Goal: Information Seeking & Learning: Learn about a topic

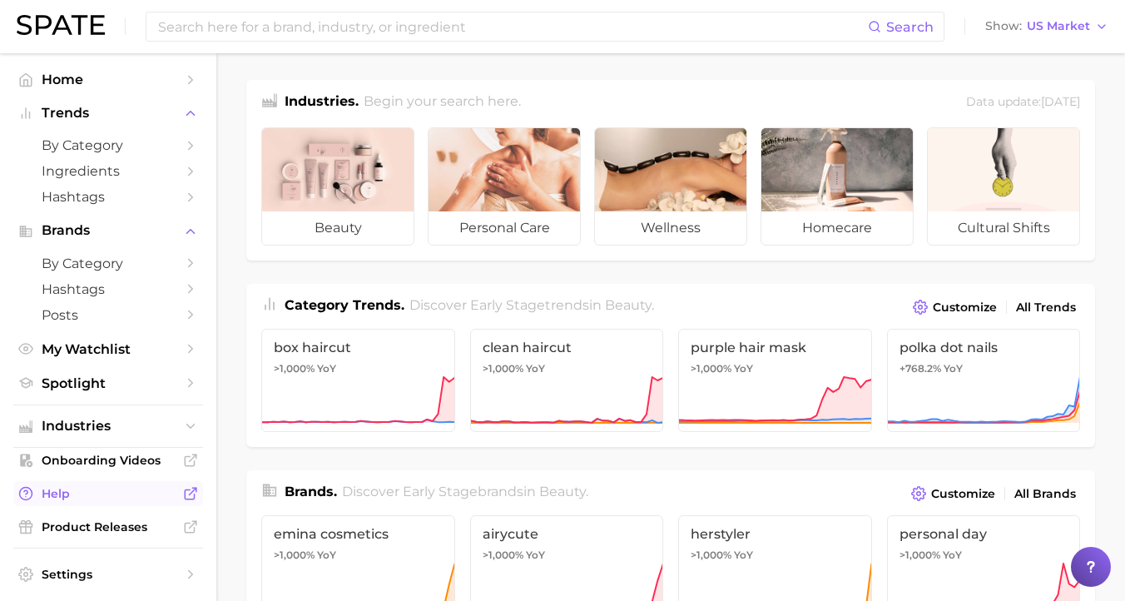
scroll to position [52, 0]
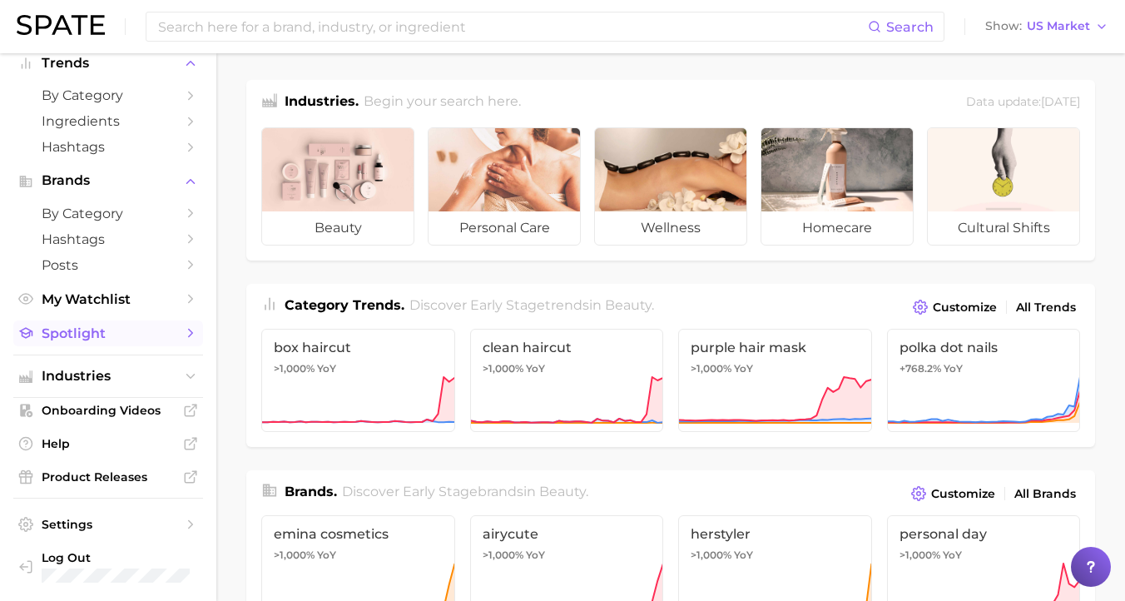
click at [86, 339] on span "Spotlight" at bounding box center [108, 333] width 133 height 16
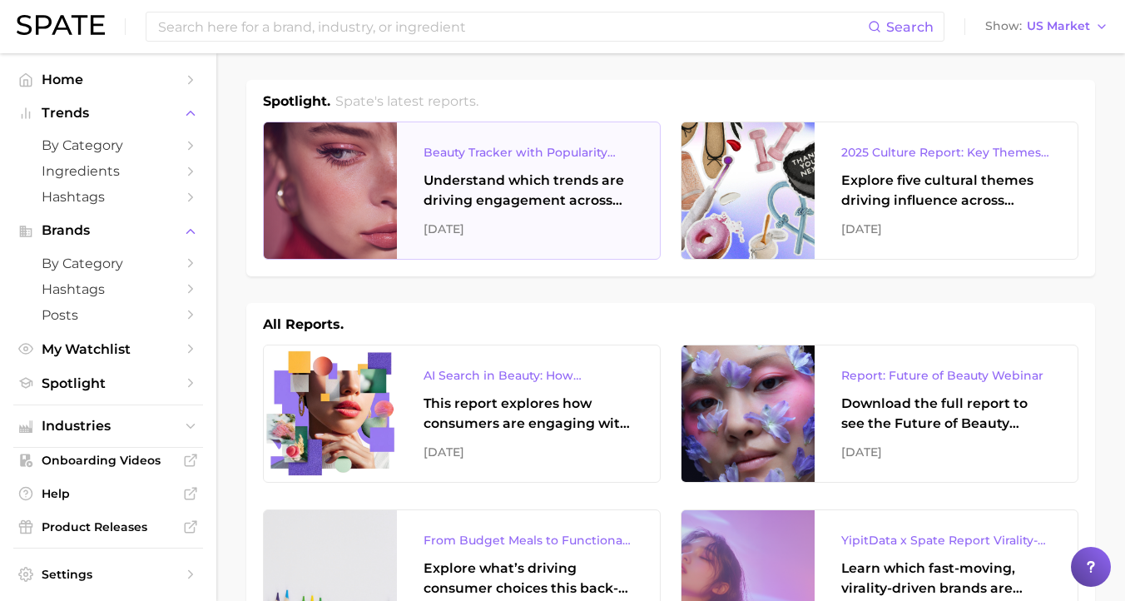
click at [512, 186] on div "Understand which trends are driving engagement across platforms in the skin, ha…" at bounding box center [529, 191] width 210 height 40
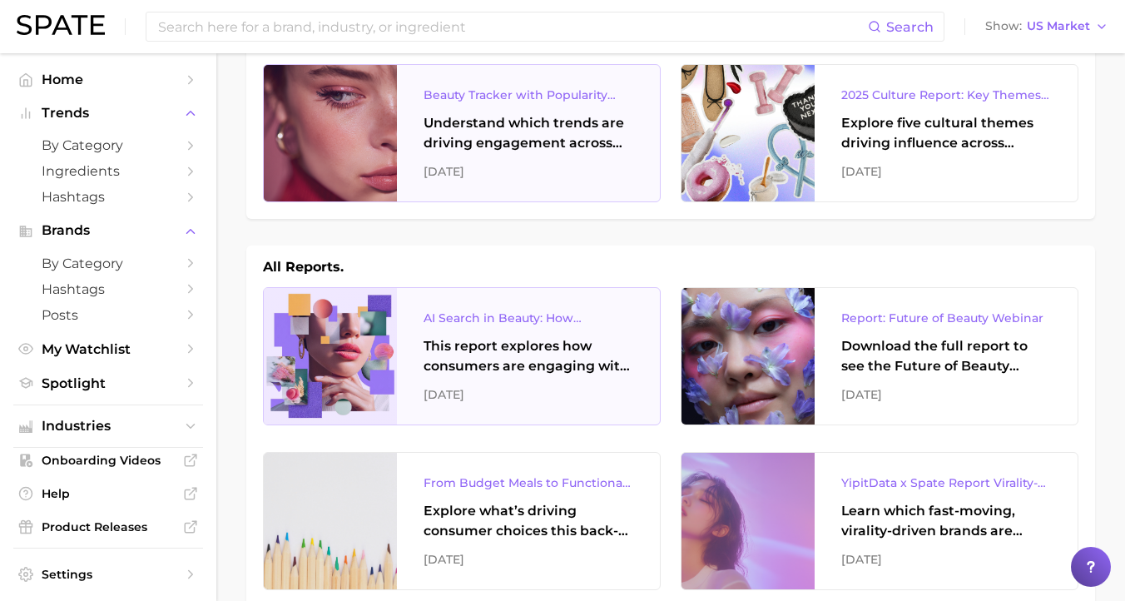
scroll to position [47, 0]
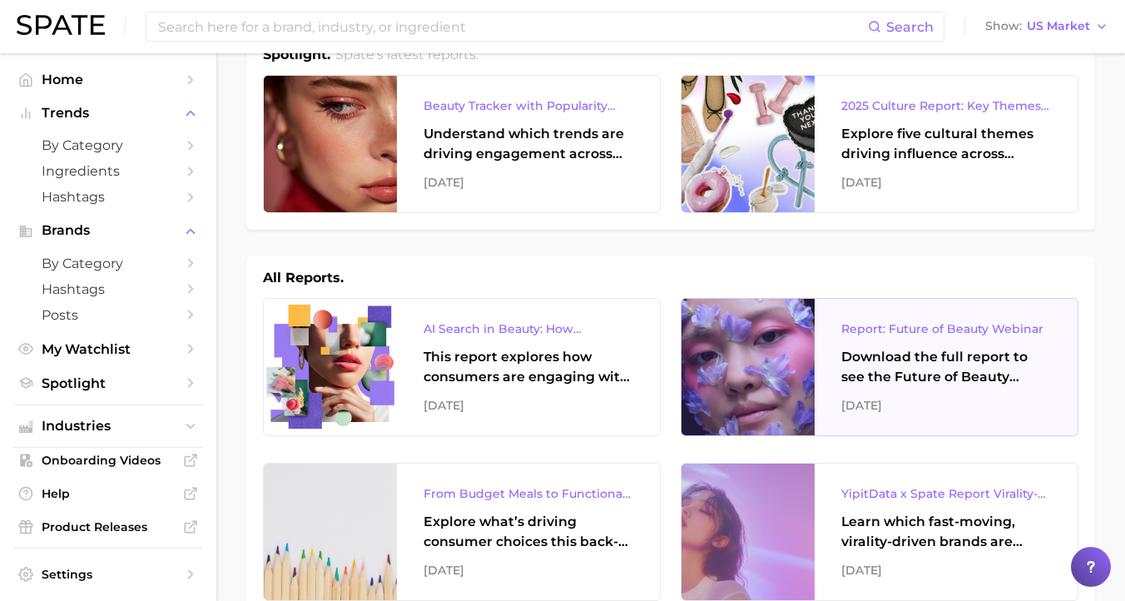
click at [894, 383] on div "Download the full report to see the Future of Beauty trends we unpacked during …" at bounding box center [946, 367] width 210 height 40
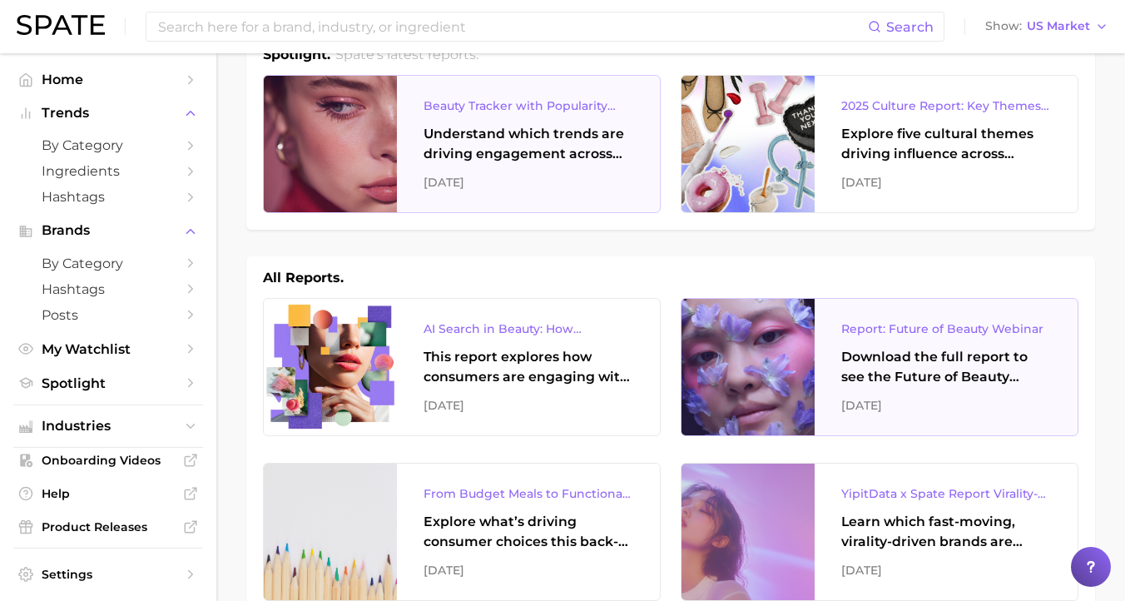
scroll to position [86, 0]
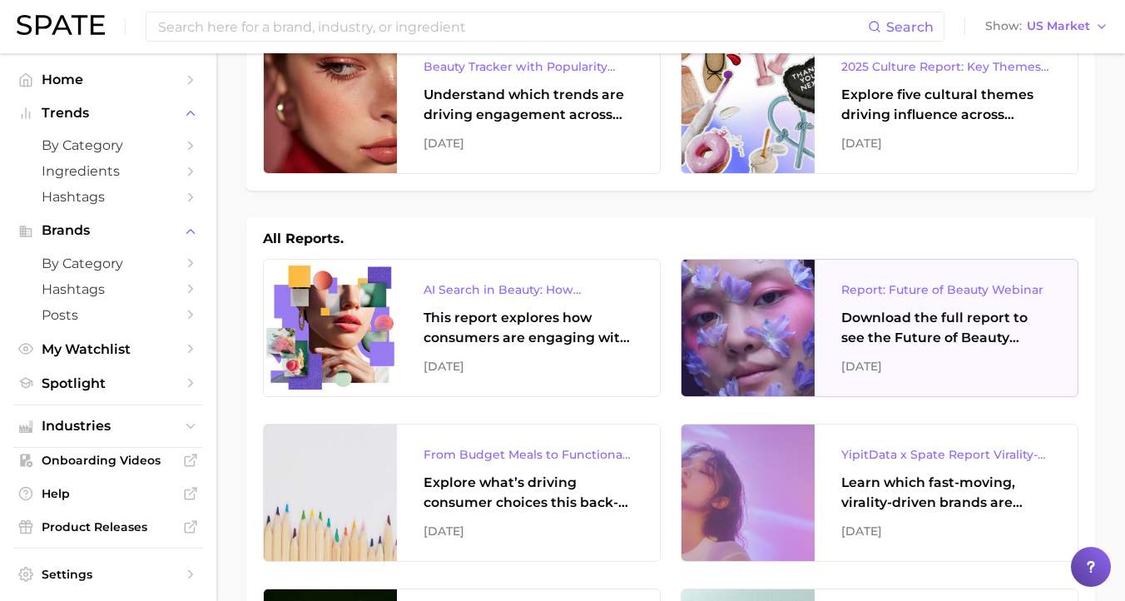
click at [888, 286] on div "Report: Future of Beauty Webinar" at bounding box center [946, 290] width 210 height 20
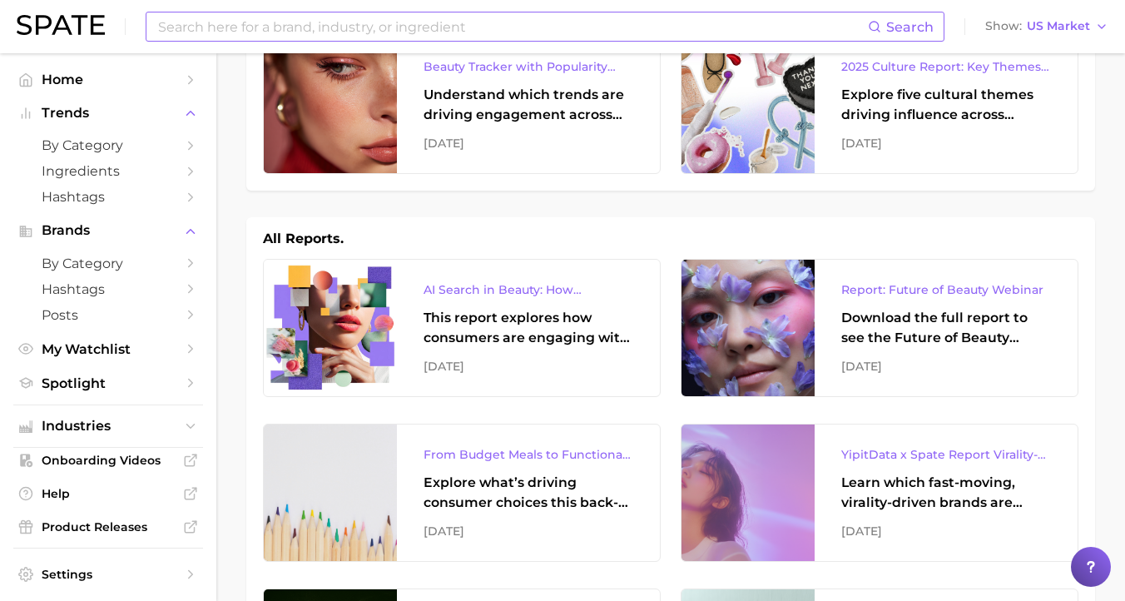
click at [412, 35] on input at bounding box center [512, 26] width 712 height 28
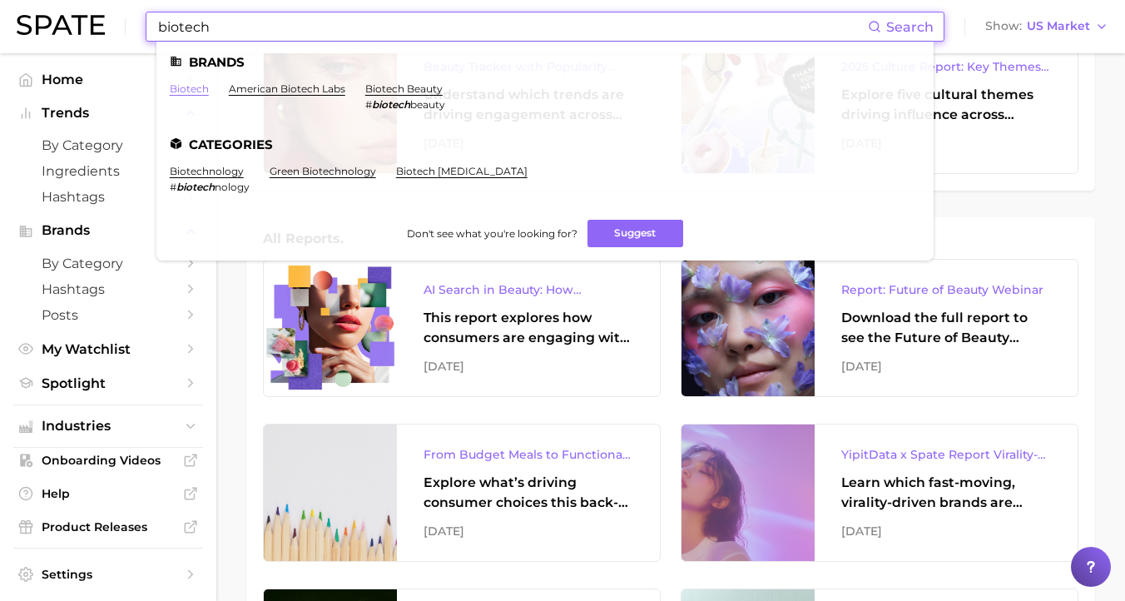
type input "biotech"
click at [191, 93] on link "biotech" at bounding box center [189, 88] width 39 height 12
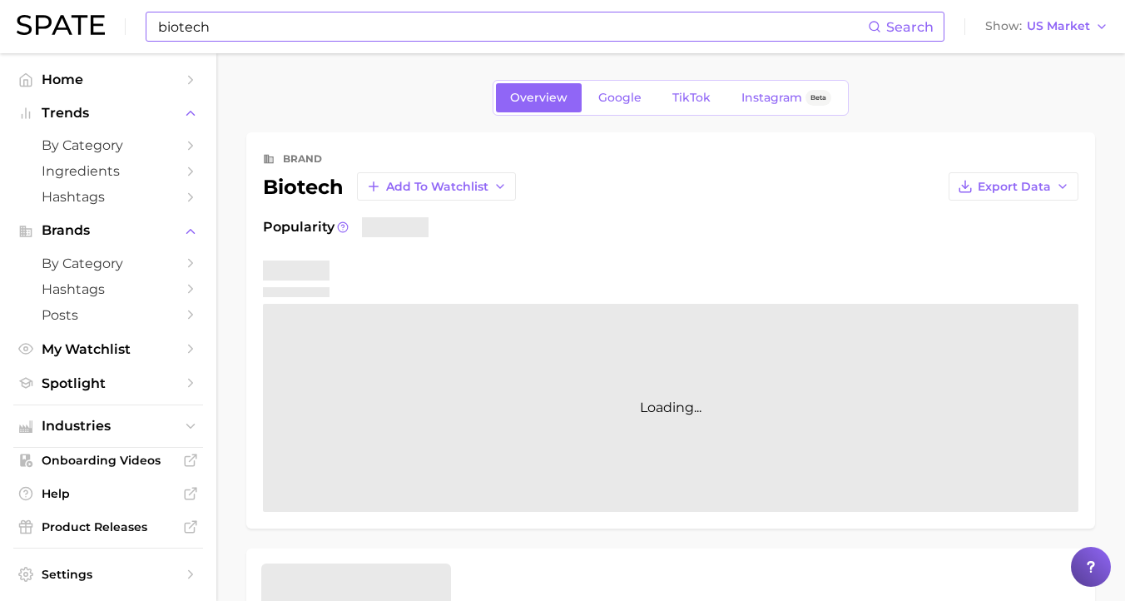
click at [231, 27] on input "biotech" at bounding box center [512, 26] width 712 height 28
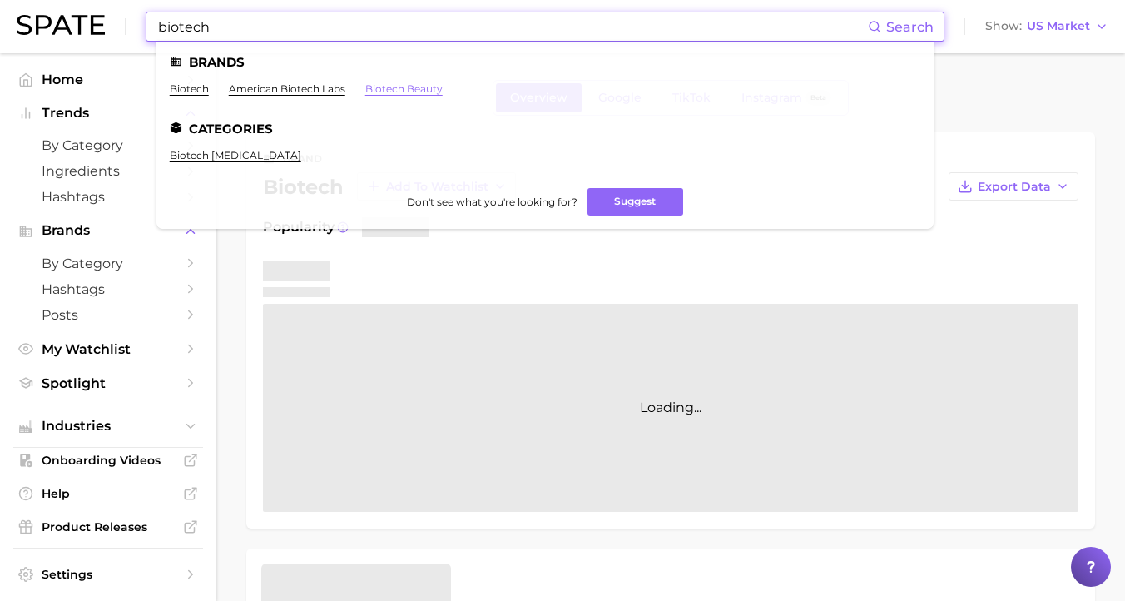
type input "biotech"
click at [384, 89] on link "biotech beauty" at bounding box center [403, 88] width 77 height 12
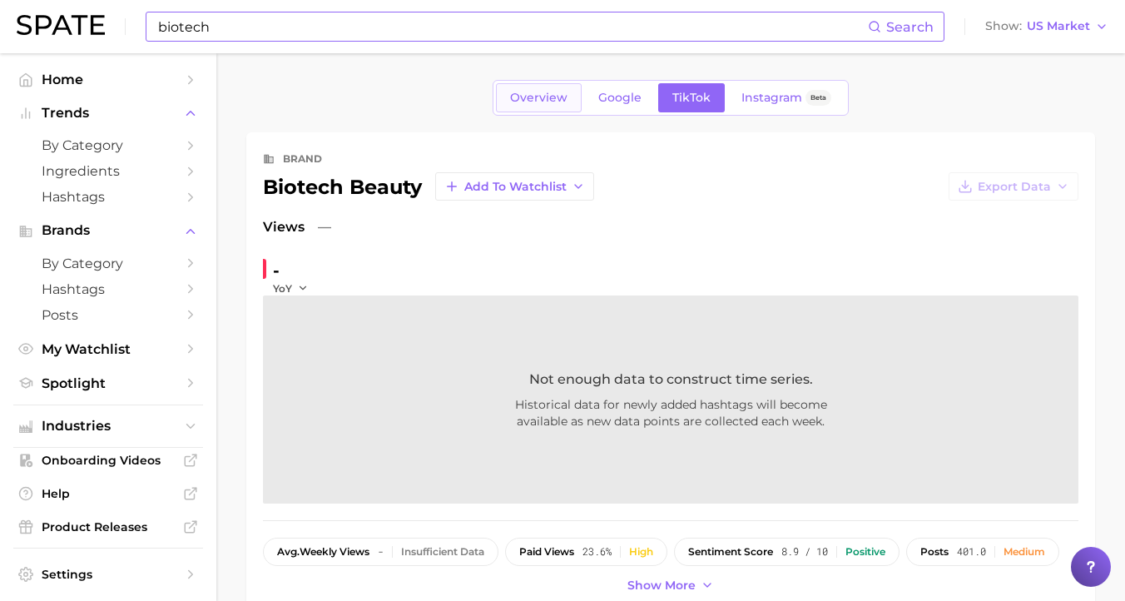
click at [533, 110] on link "Overview" at bounding box center [539, 97] width 86 height 29
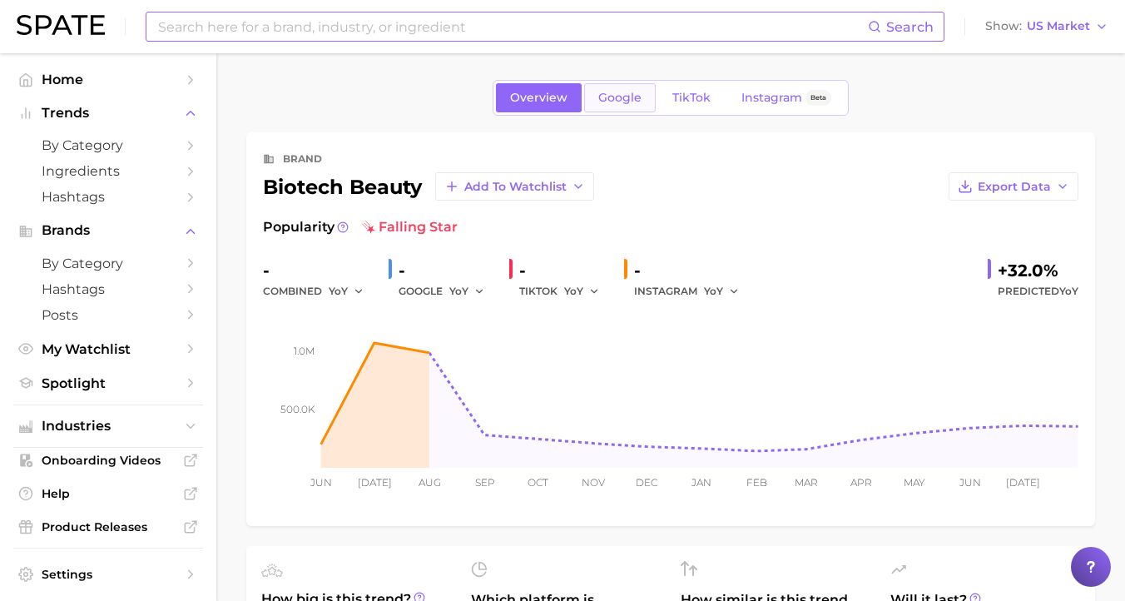
click at [607, 92] on span "Google" at bounding box center [619, 98] width 43 height 14
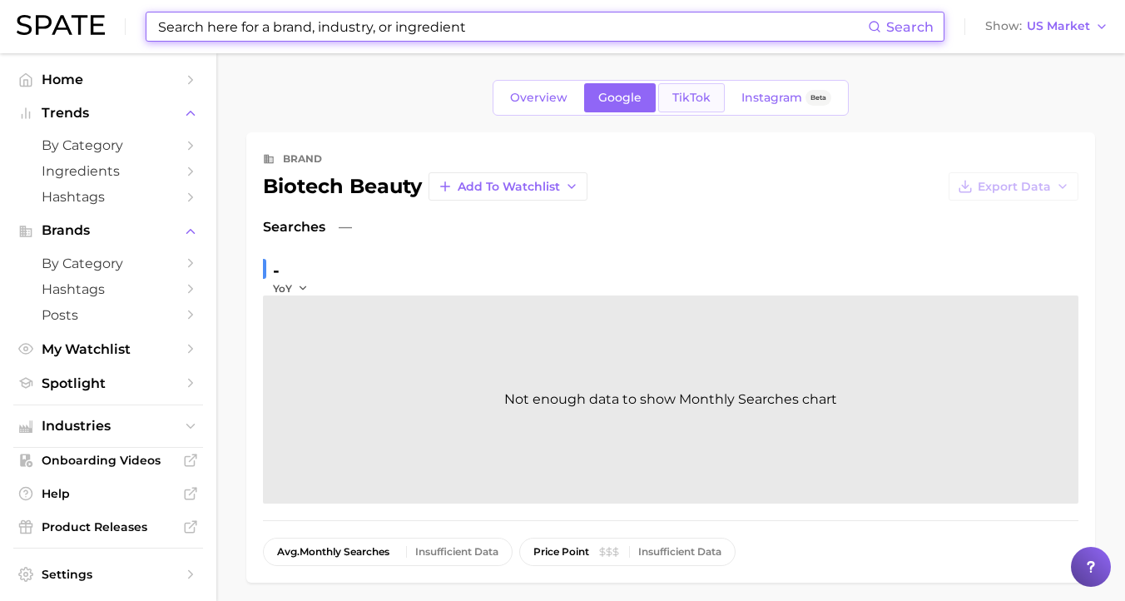
click at [708, 95] on span "TikTok" at bounding box center [691, 98] width 38 height 14
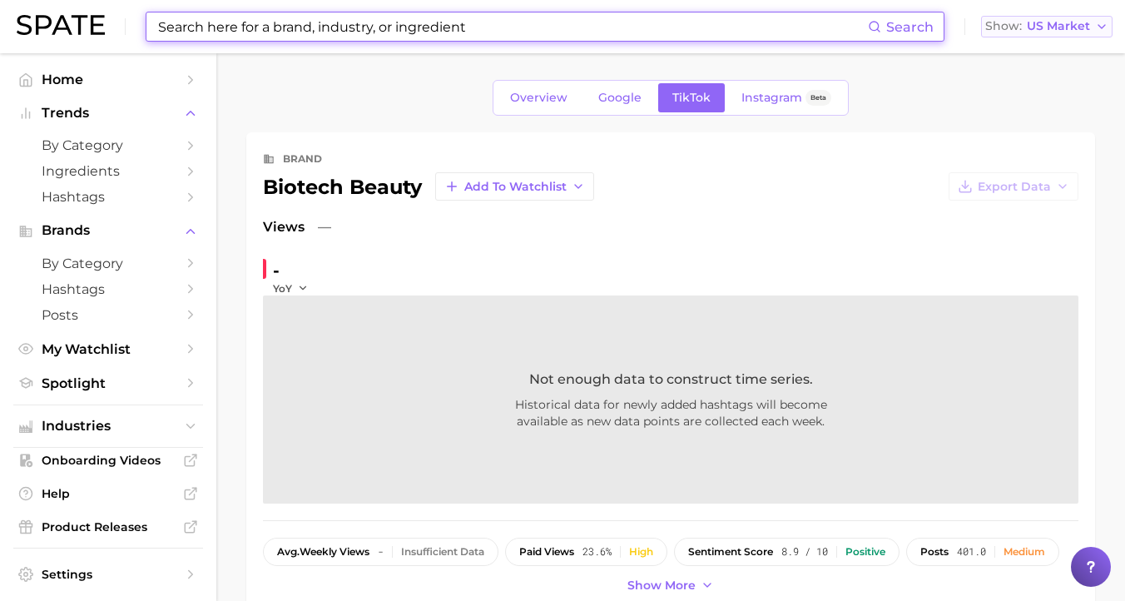
click at [1039, 23] on span "US Market" at bounding box center [1058, 26] width 63 height 9
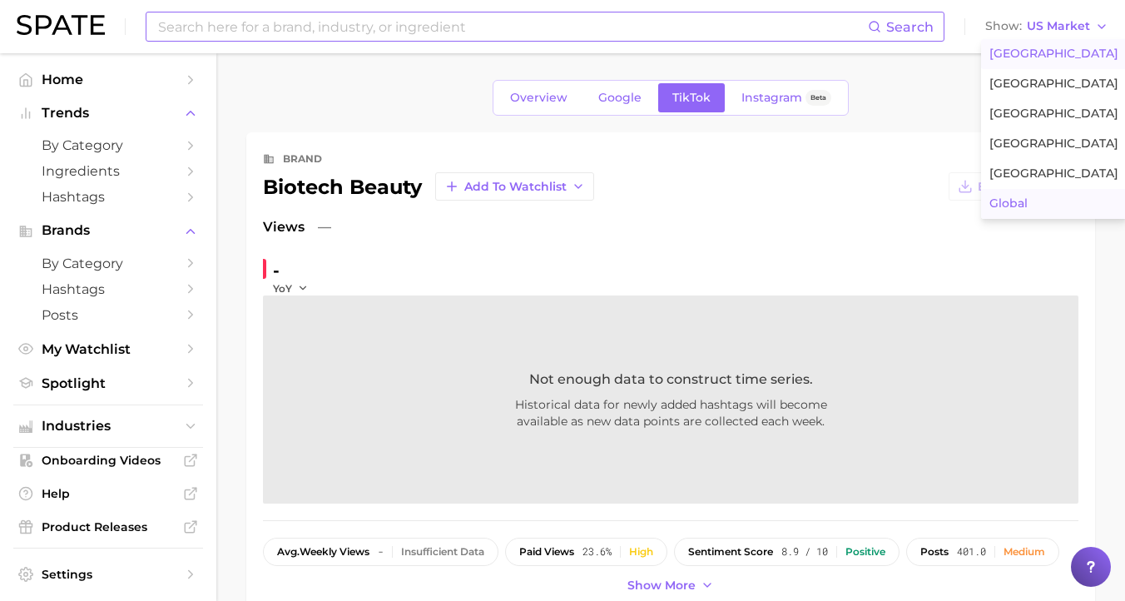
click at [1005, 212] on button "Global" at bounding box center [1054, 204] width 146 height 30
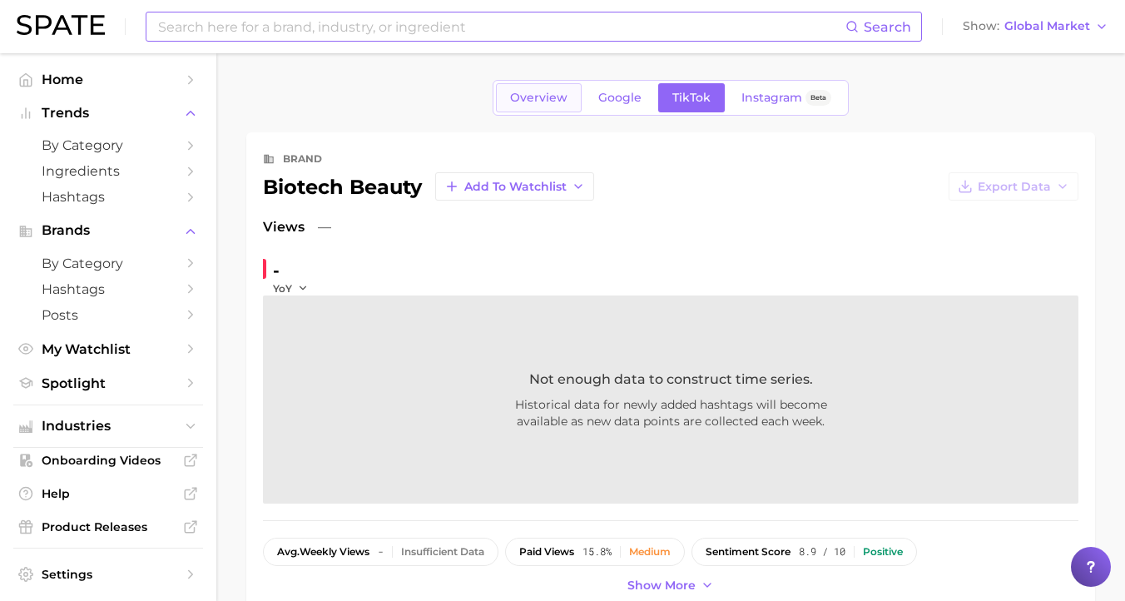
click at [547, 96] on span "Overview" at bounding box center [538, 98] width 57 height 14
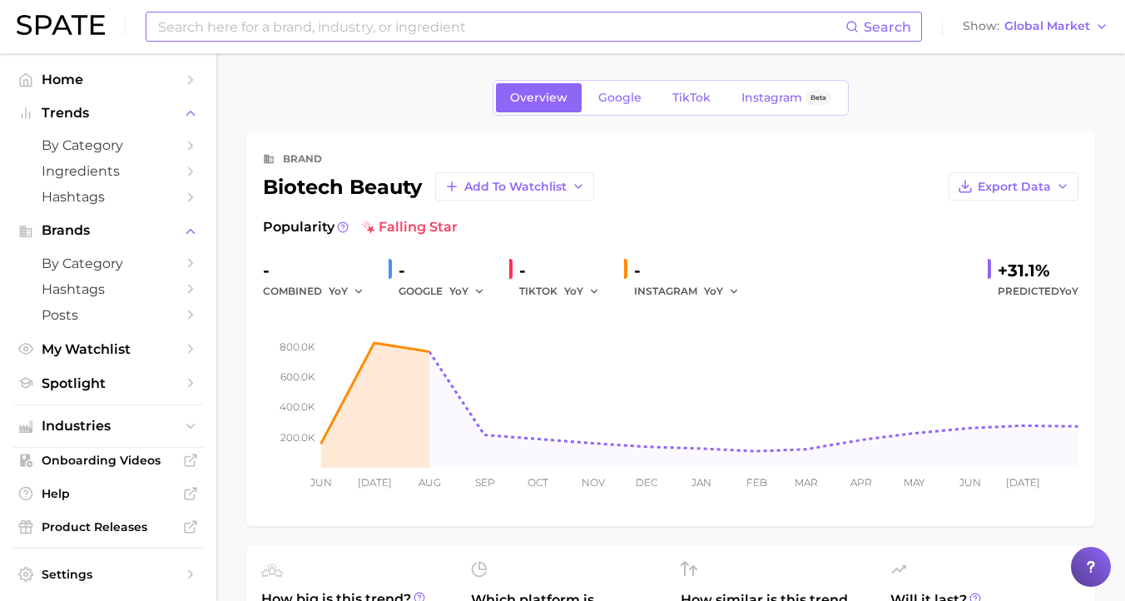
click at [389, 26] on input at bounding box center [500, 26] width 689 height 28
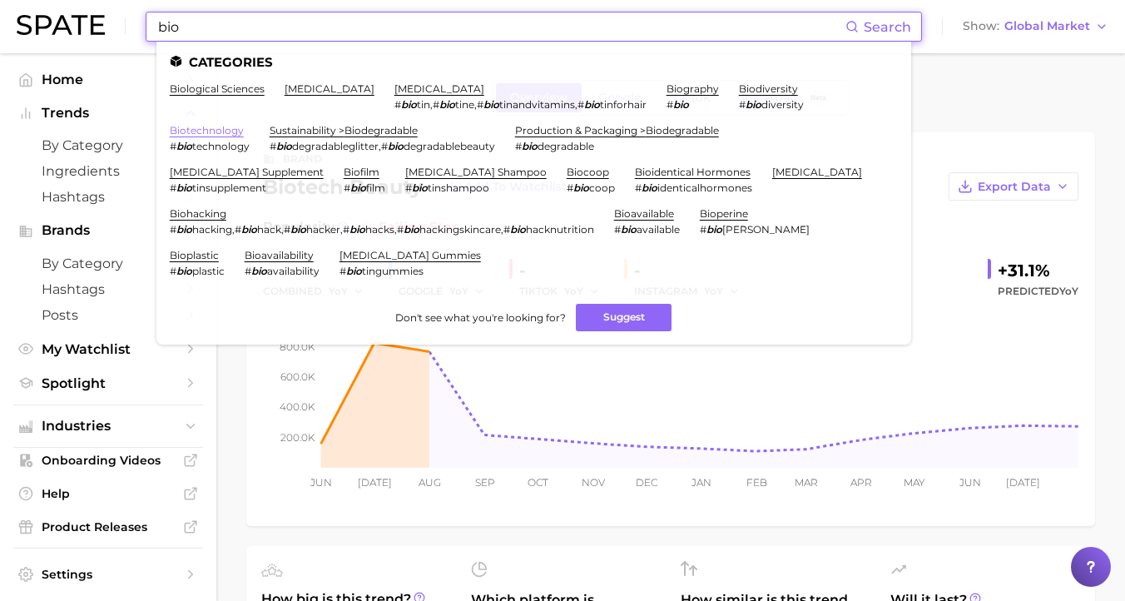
type input "bio"
click at [244, 124] on link "biotechnology" at bounding box center [207, 130] width 74 height 12
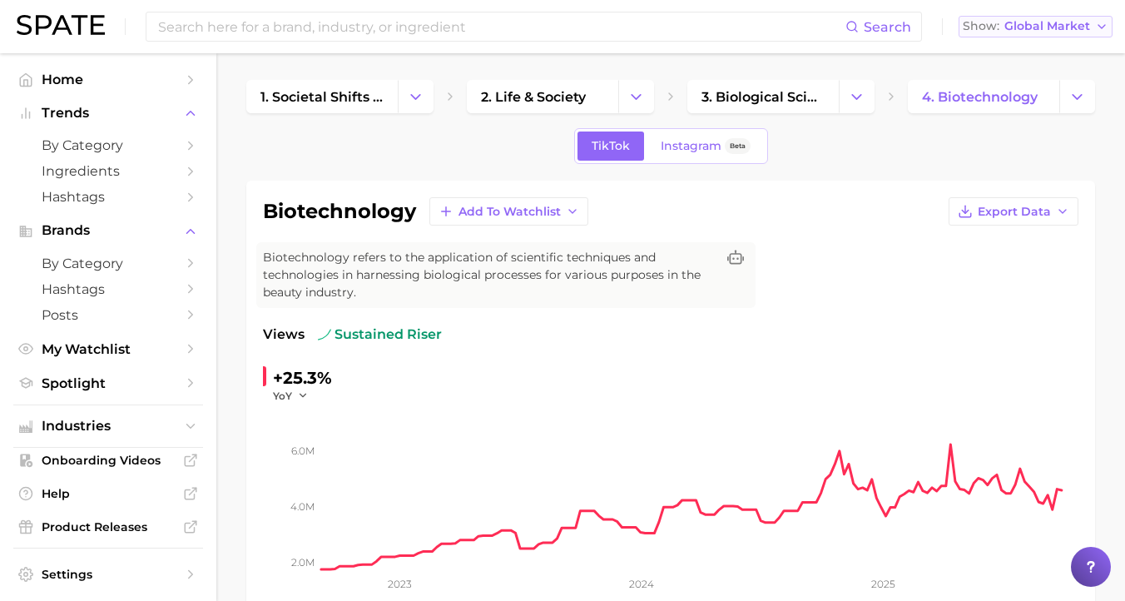
click at [1044, 27] on span "Global Market" at bounding box center [1048, 26] width 86 height 9
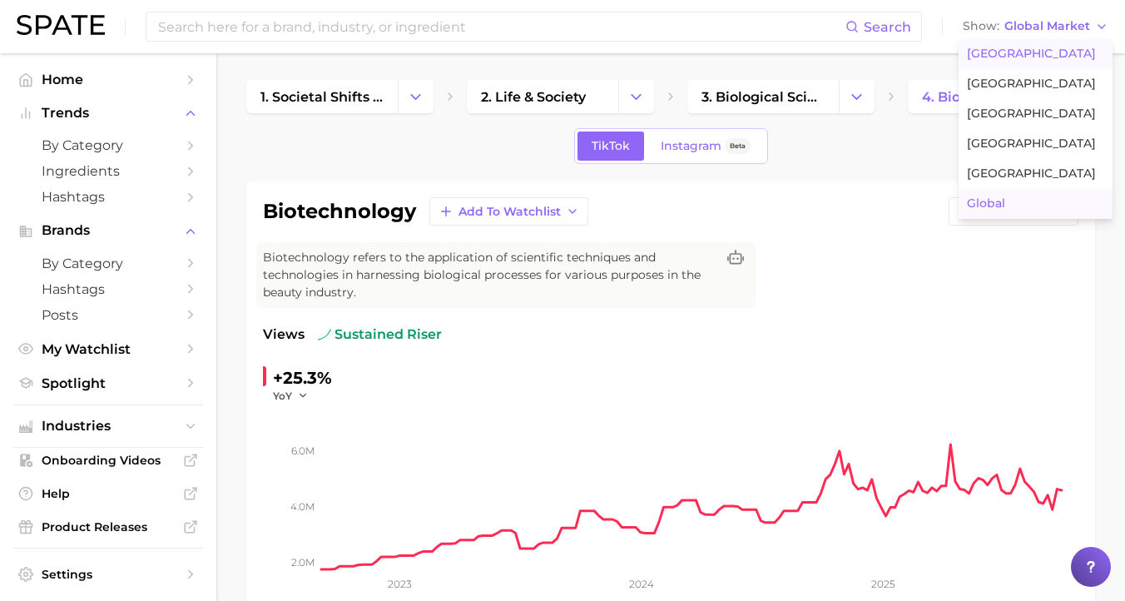
click at [1039, 54] on span "[GEOGRAPHIC_DATA]" at bounding box center [1031, 54] width 129 height 14
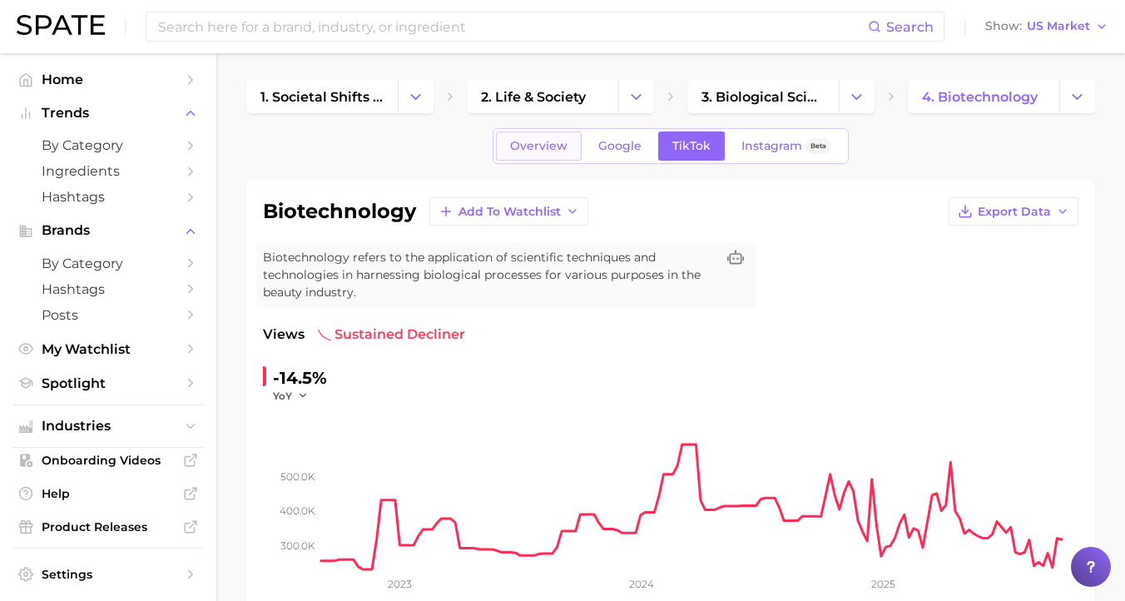
click at [523, 152] on span "Overview" at bounding box center [538, 146] width 57 height 14
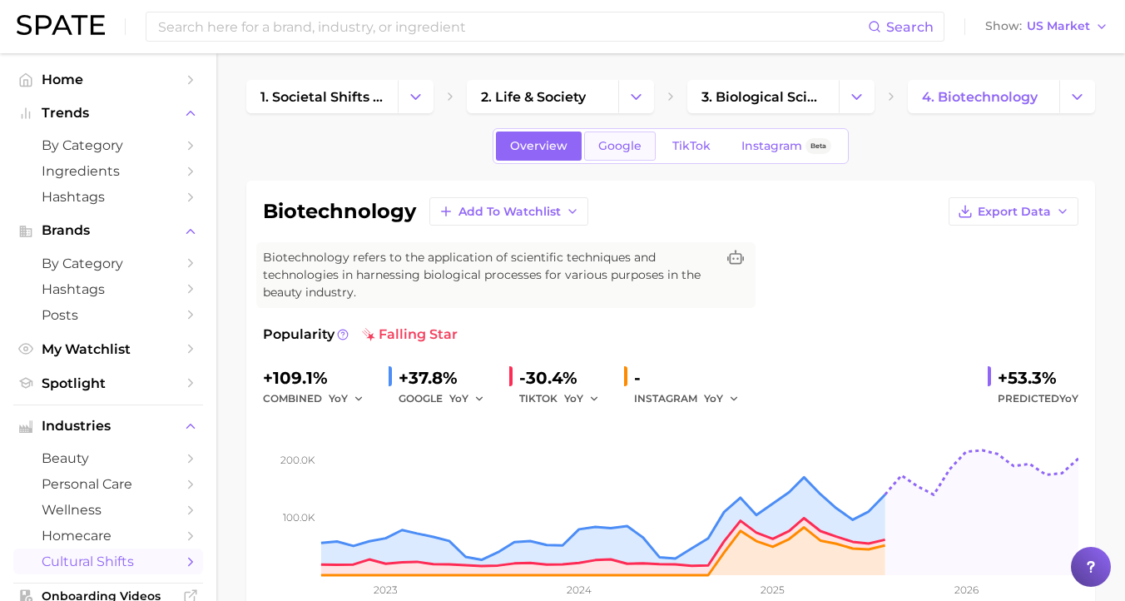
click at [623, 157] on link "Google" at bounding box center [620, 145] width 72 height 29
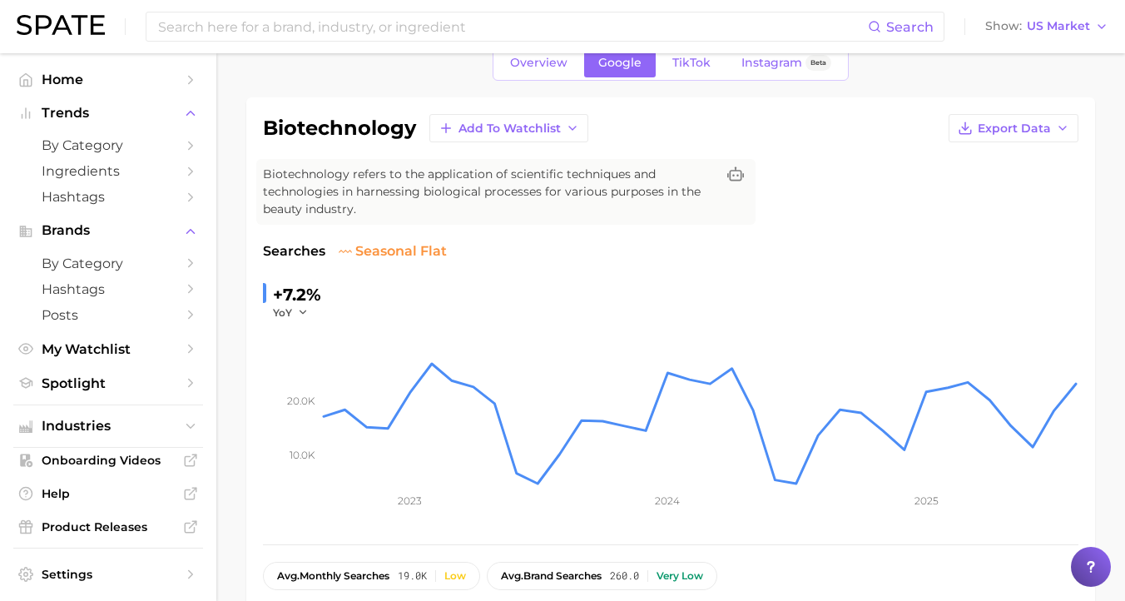
scroll to position [64, 0]
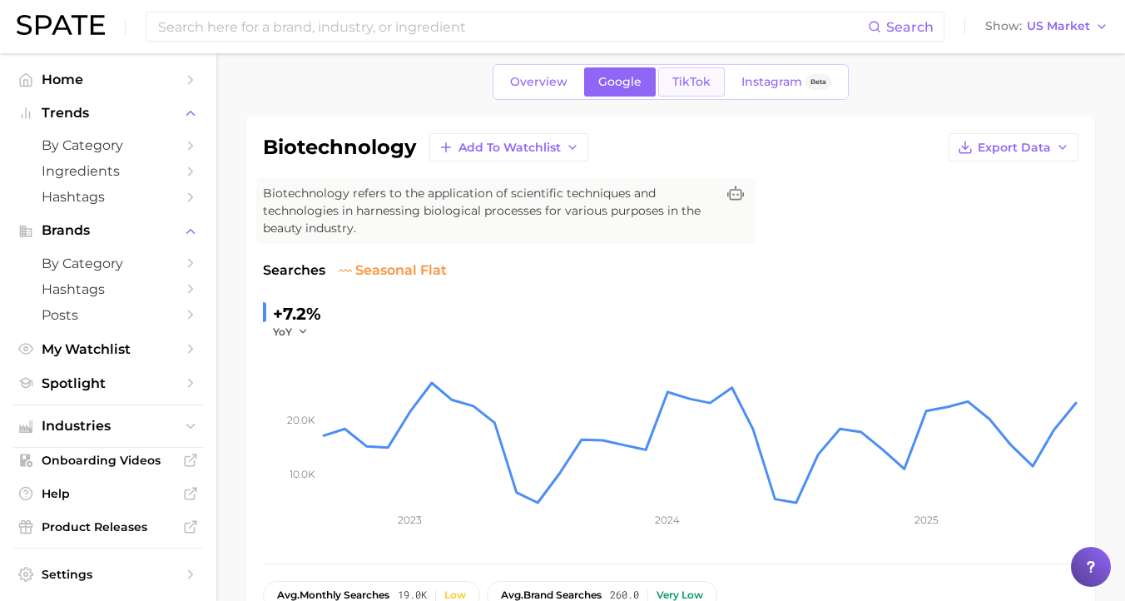
click at [692, 78] on span "TikTok" at bounding box center [691, 82] width 38 height 14
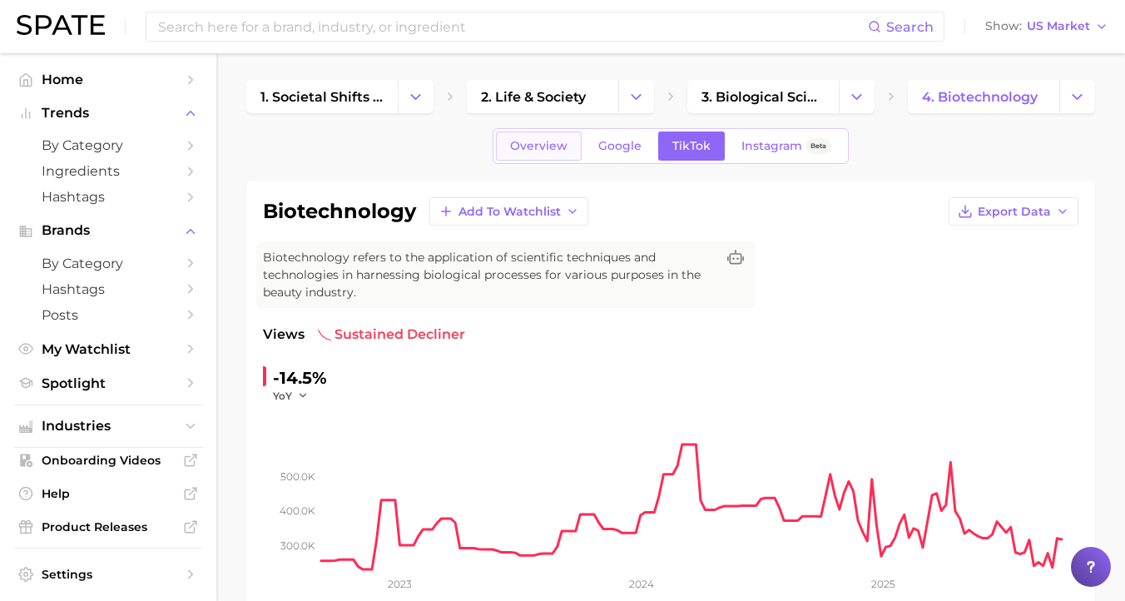
click at [540, 141] on span "Overview" at bounding box center [538, 146] width 57 height 14
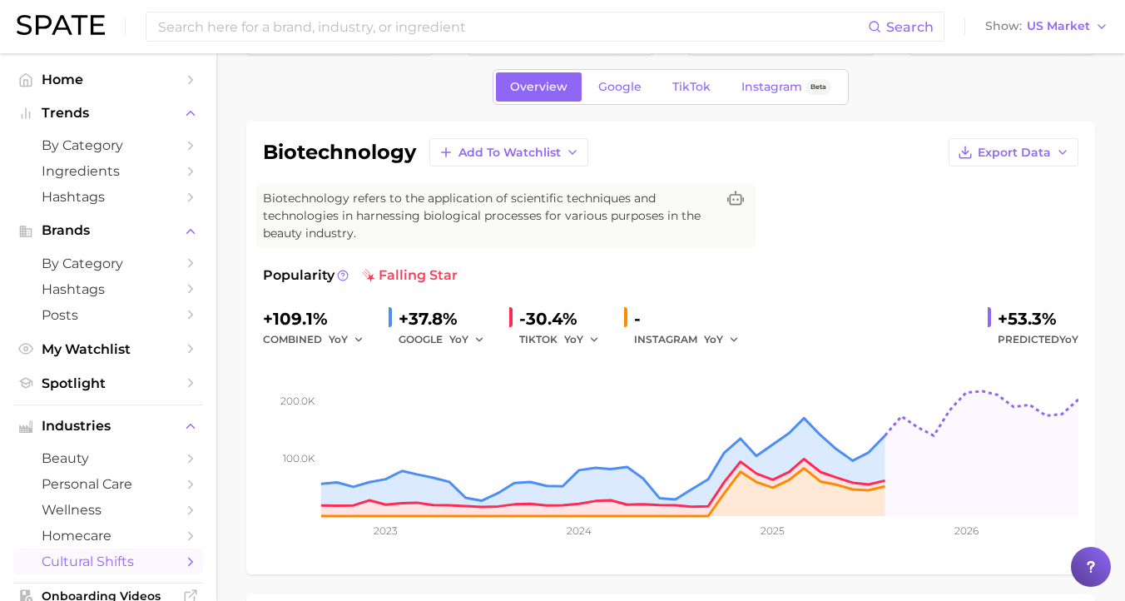
scroll to position [61, 0]
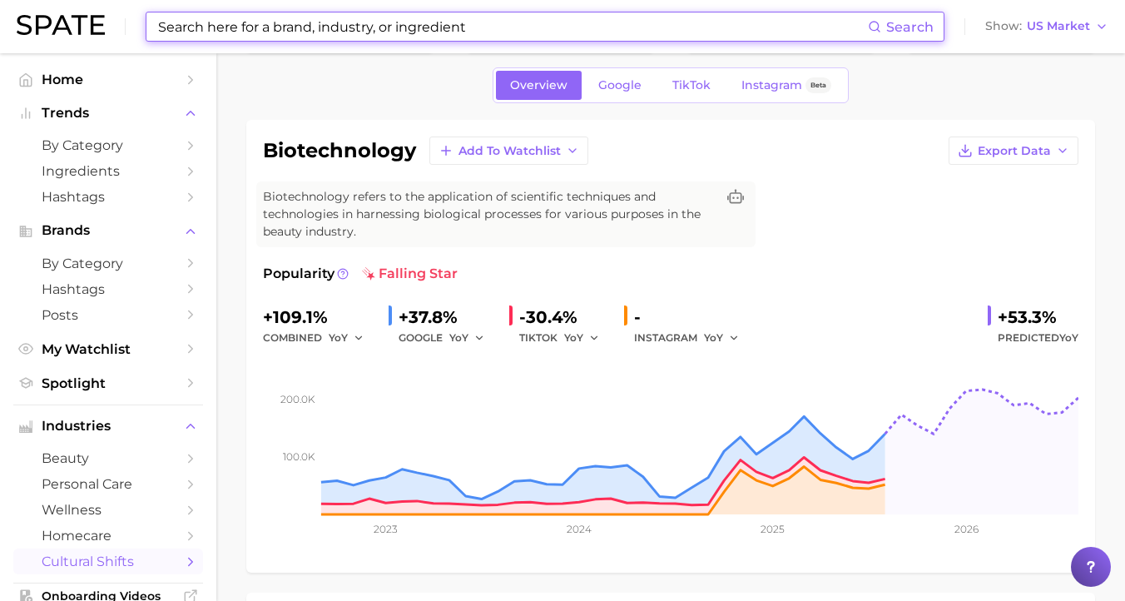
click at [335, 24] on input at bounding box center [512, 26] width 712 height 28
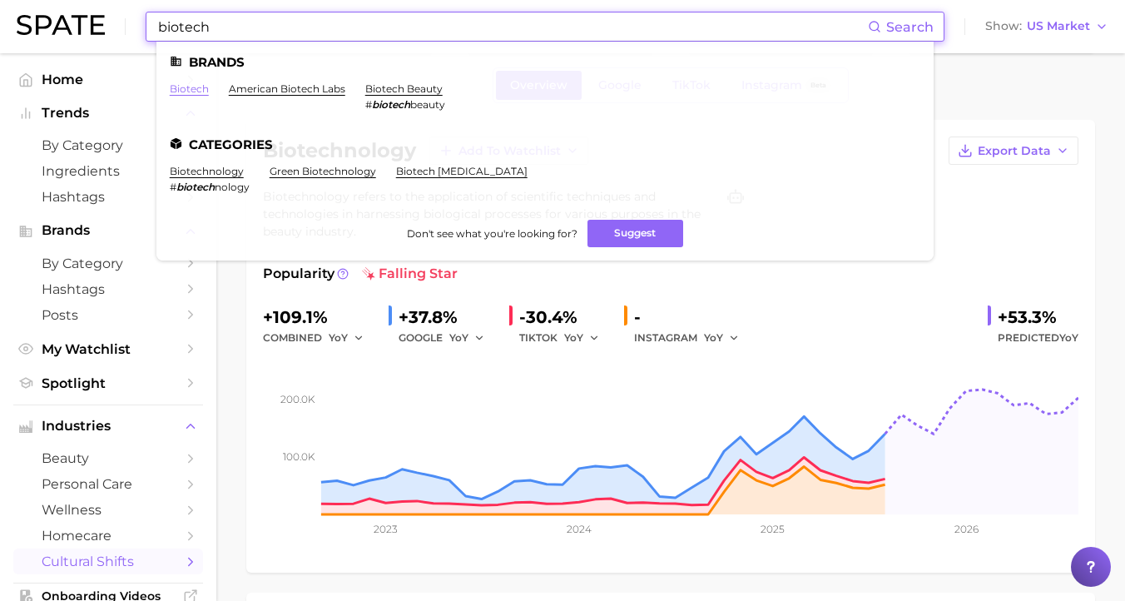
type input "biotech"
click at [200, 91] on link "biotech" at bounding box center [189, 88] width 39 height 12
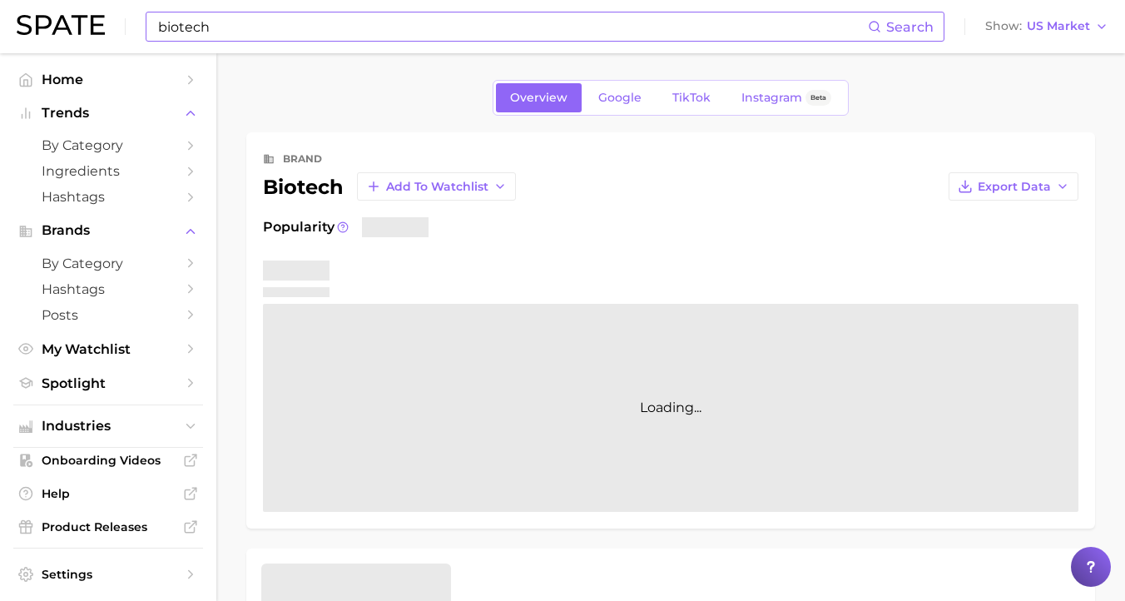
click at [300, 23] on input "biotech" at bounding box center [512, 26] width 712 height 28
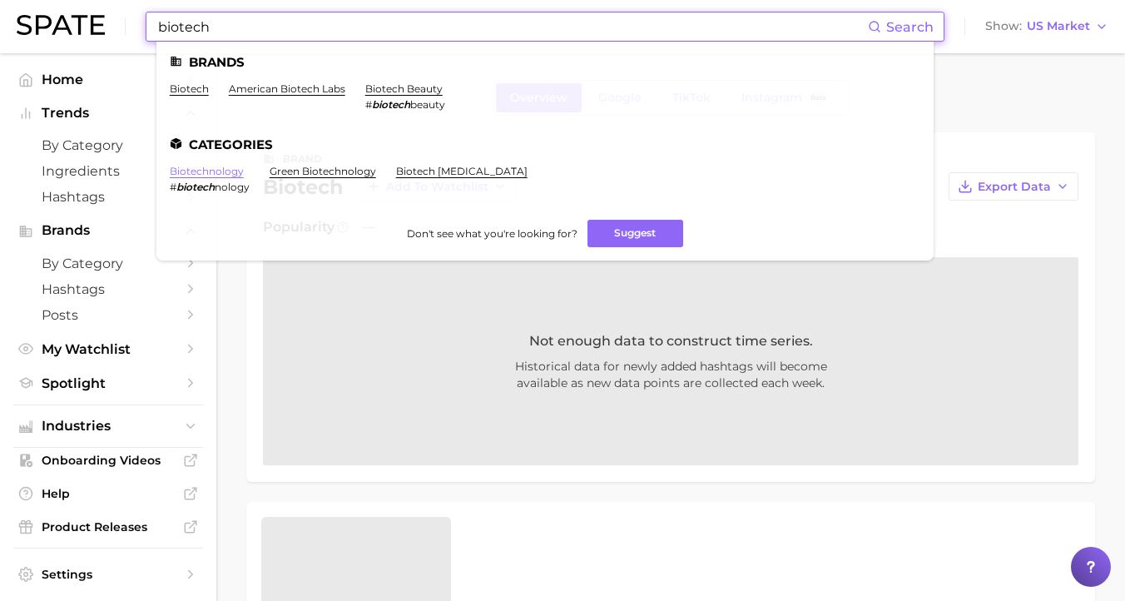
click at [221, 168] on link "biotechnology" at bounding box center [207, 171] width 74 height 12
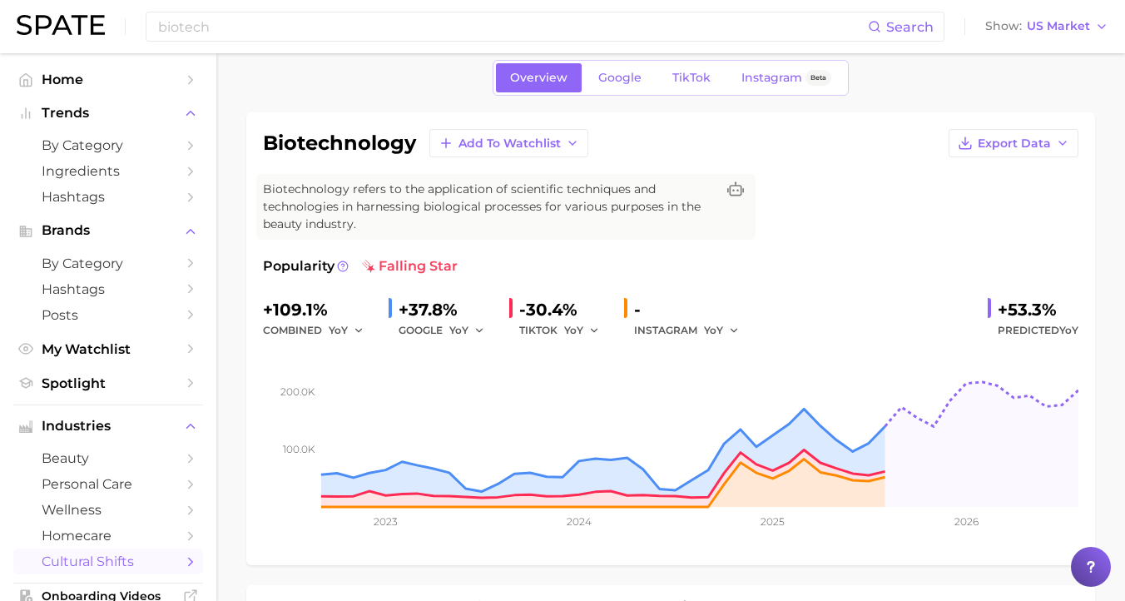
scroll to position [48, 0]
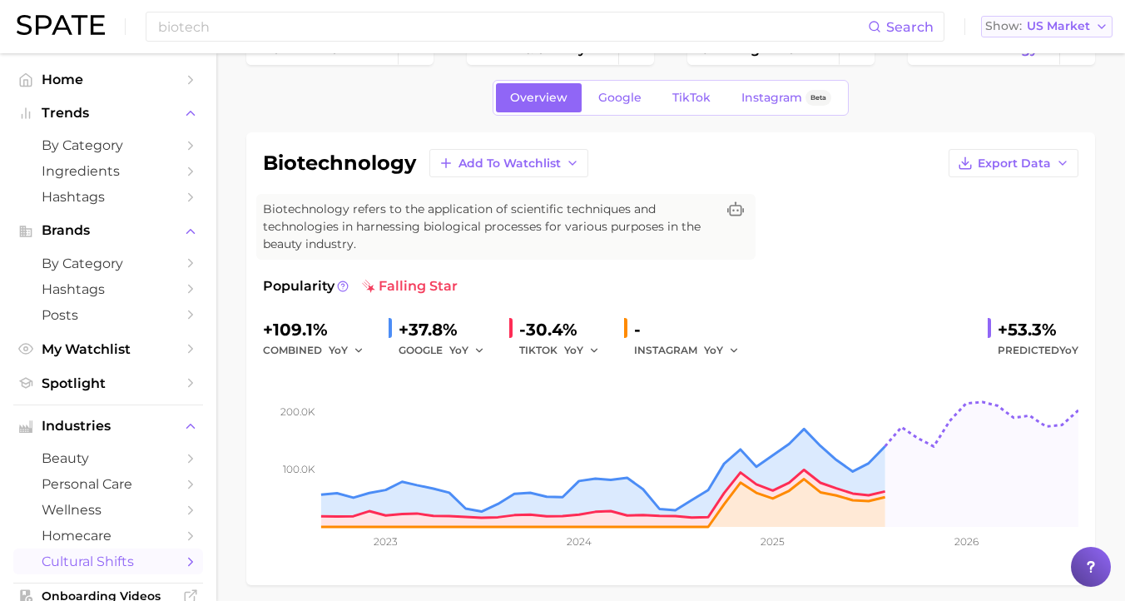
click at [1065, 27] on span "US Market" at bounding box center [1058, 26] width 63 height 9
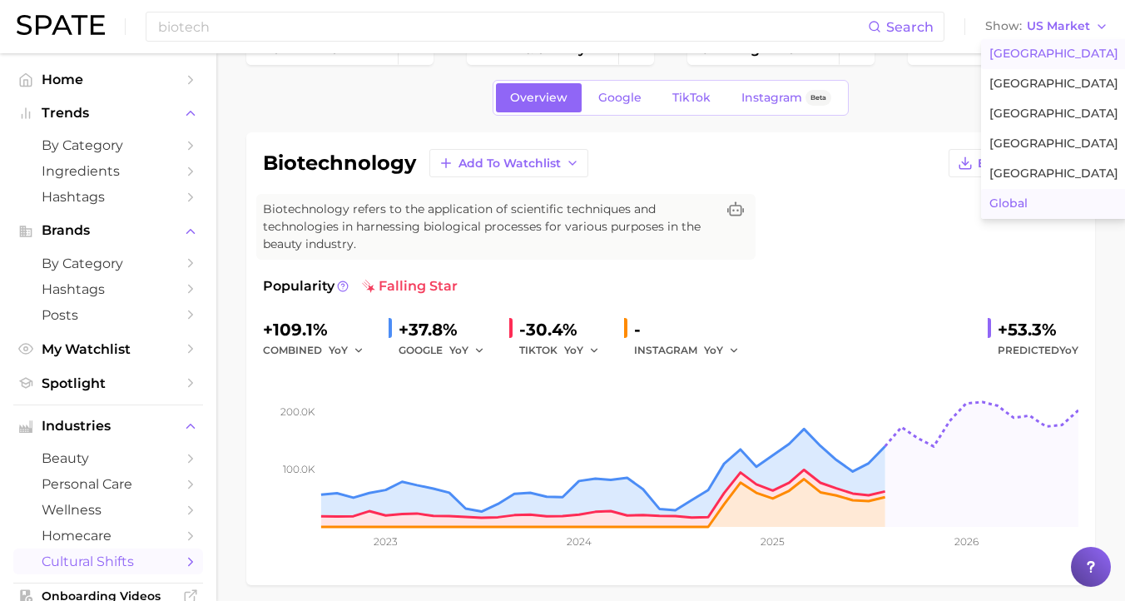
click at [1010, 201] on span "Global" at bounding box center [1009, 203] width 38 height 14
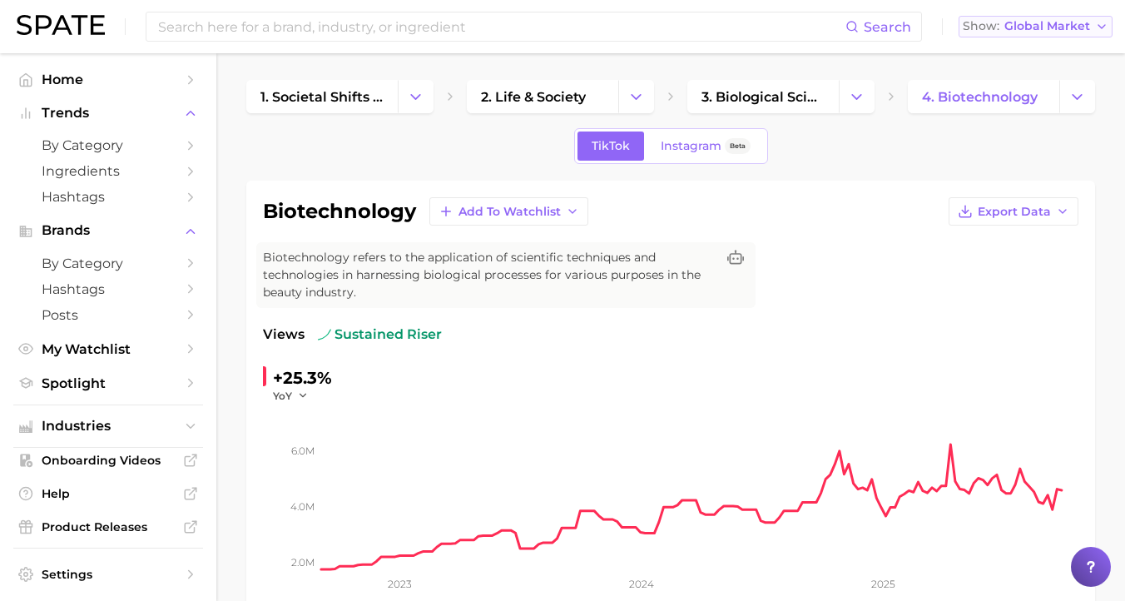
click at [1038, 22] on span "Global Market" at bounding box center [1048, 26] width 86 height 9
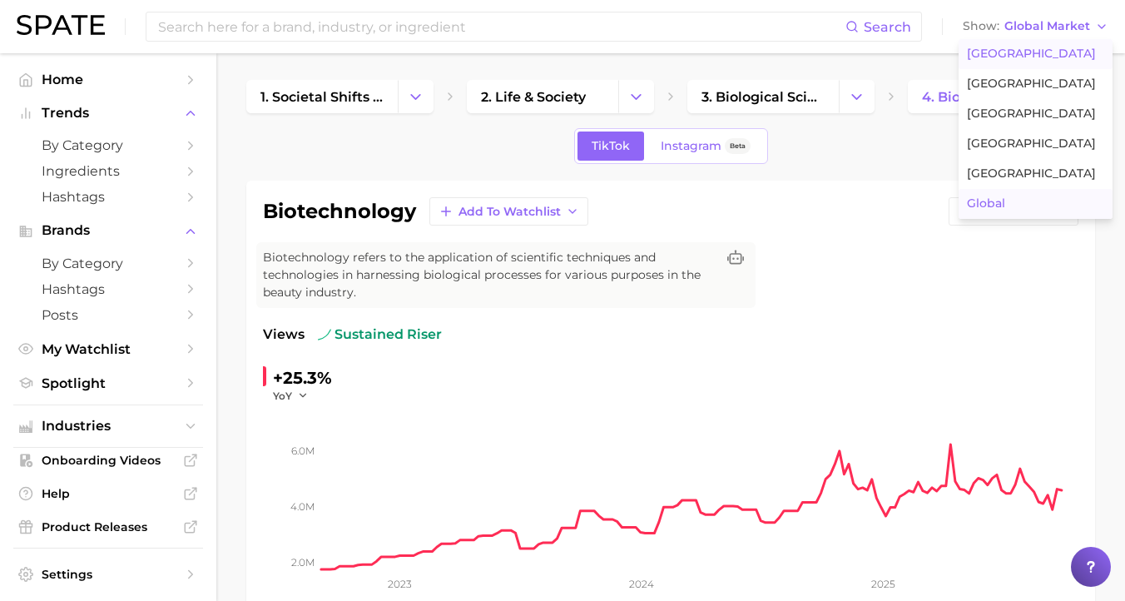
click at [1002, 54] on span "[GEOGRAPHIC_DATA]" at bounding box center [1031, 54] width 129 height 14
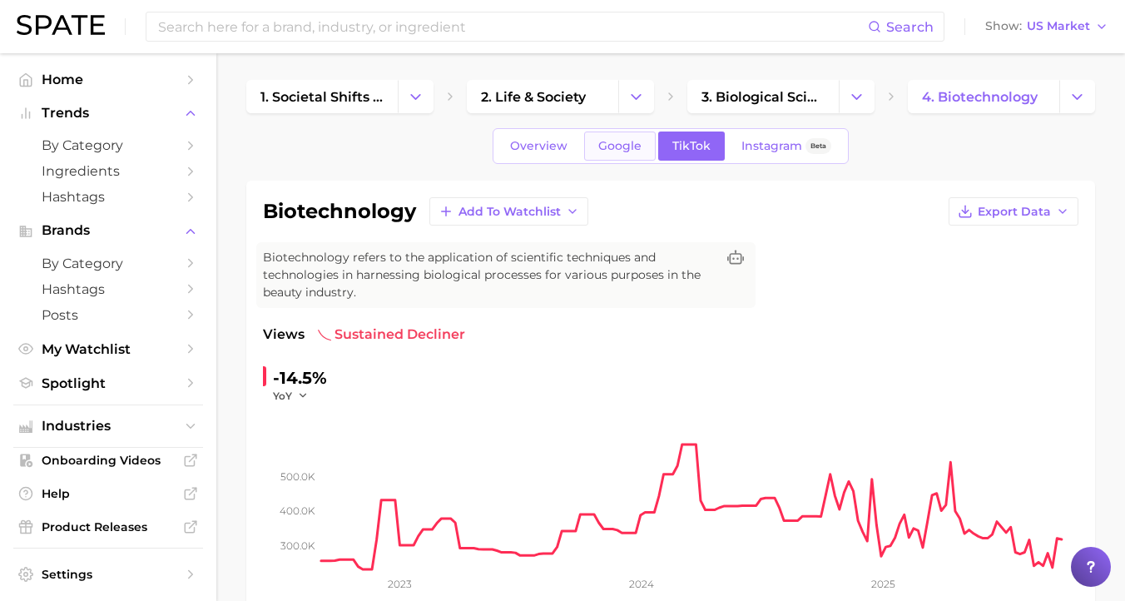
click at [603, 148] on span "Google" at bounding box center [619, 146] width 43 height 14
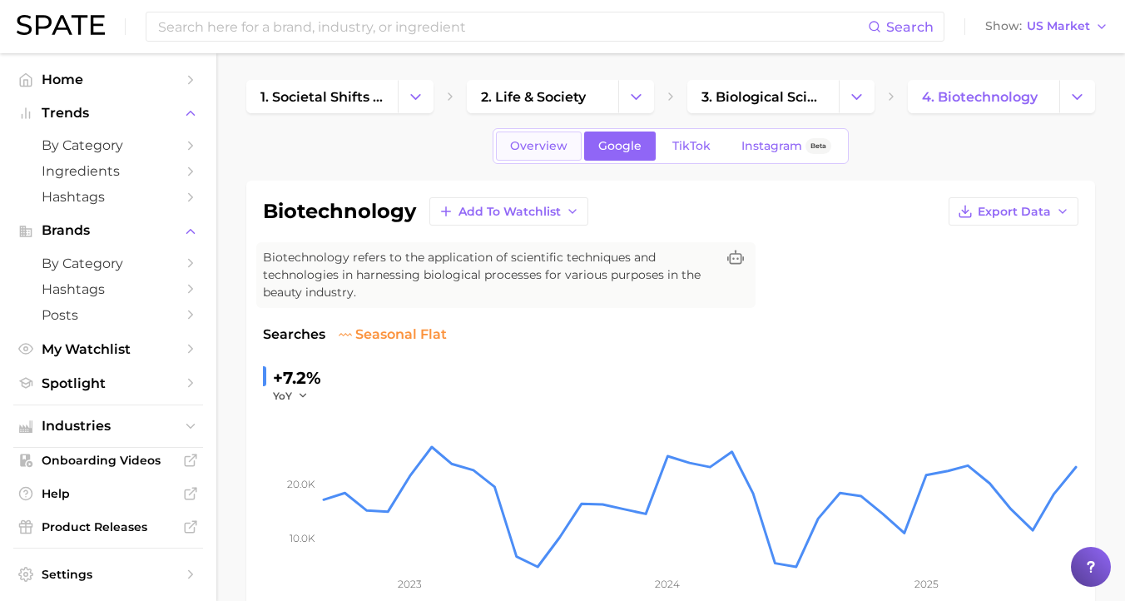
click at [537, 143] on span "Overview" at bounding box center [538, 146] width 57 height 14
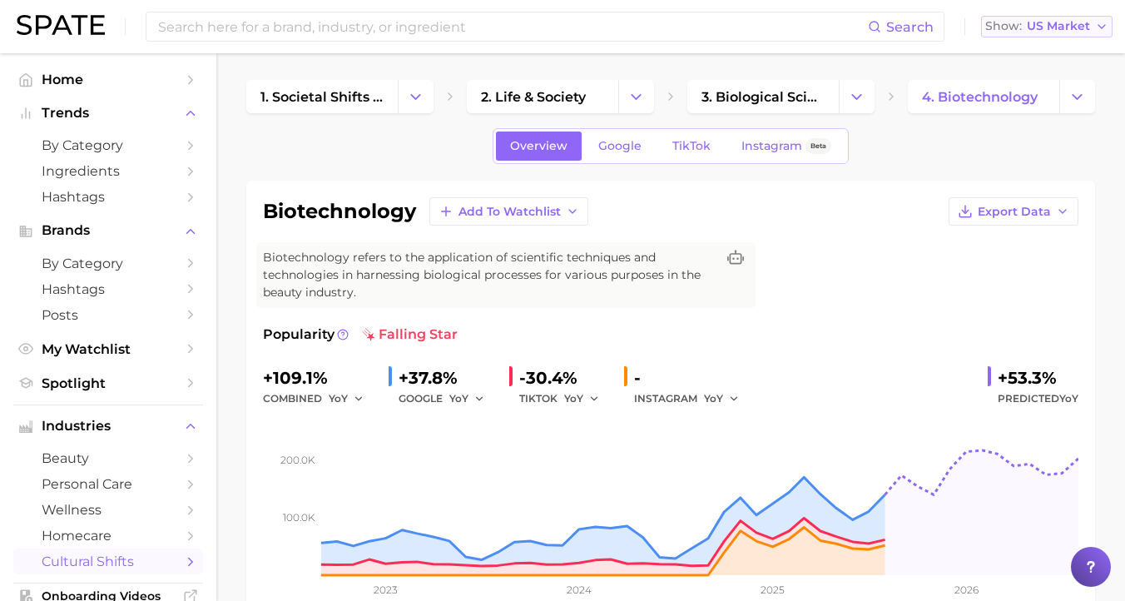
click at [1059, 24] on span "US Market" at bounding box center [1058, 26] width 63 height 9
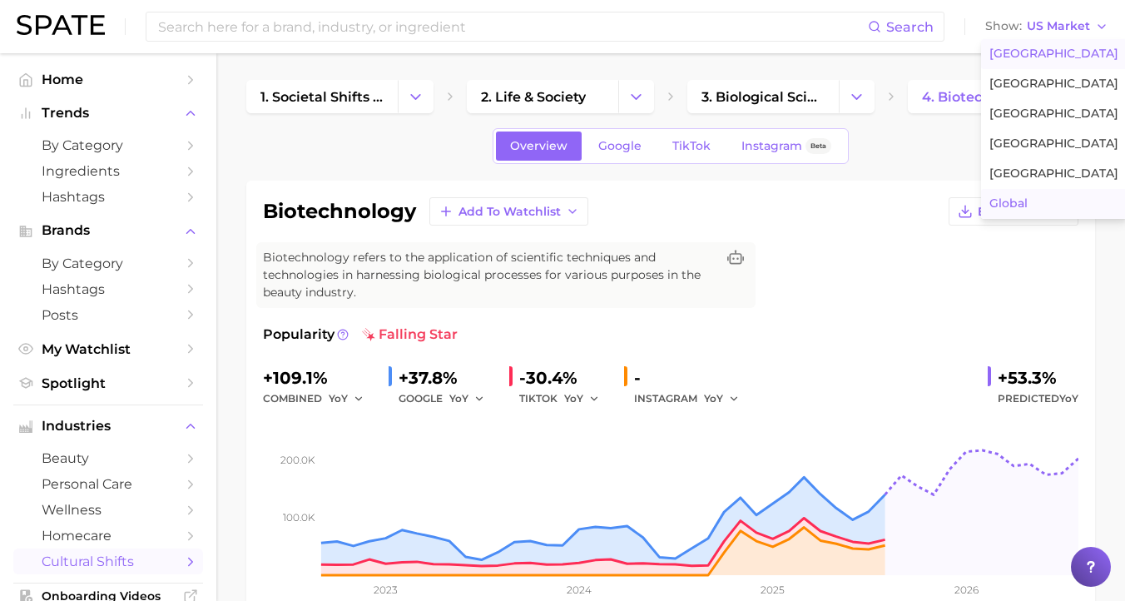
click at [1006, 197] on span "Global" at bounding box center [1009, 203] width 38 height 14
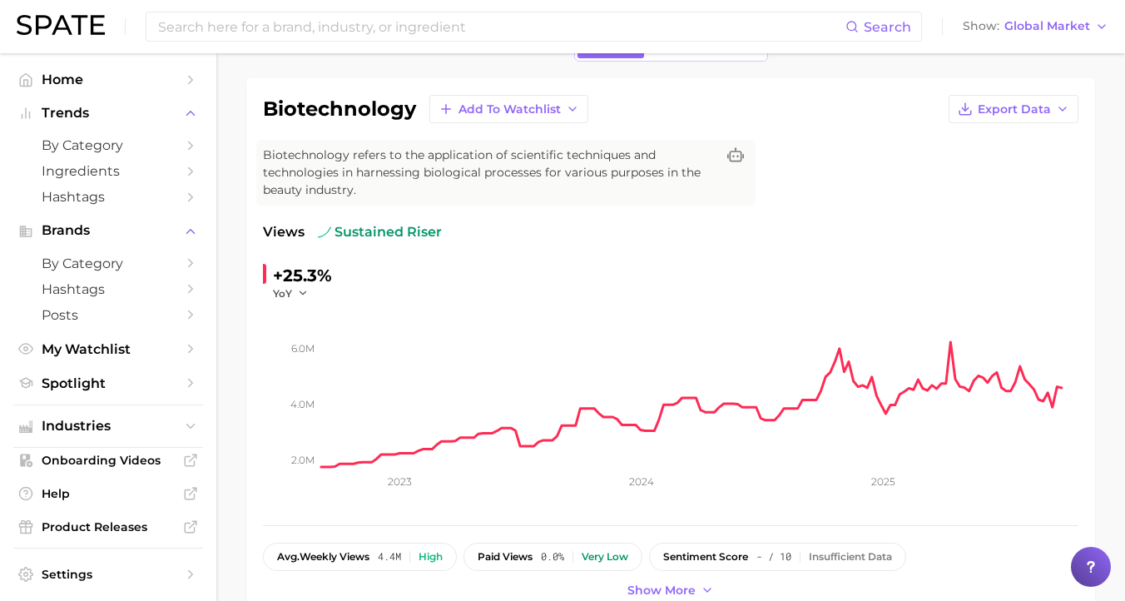
scroll to position [141, 0]
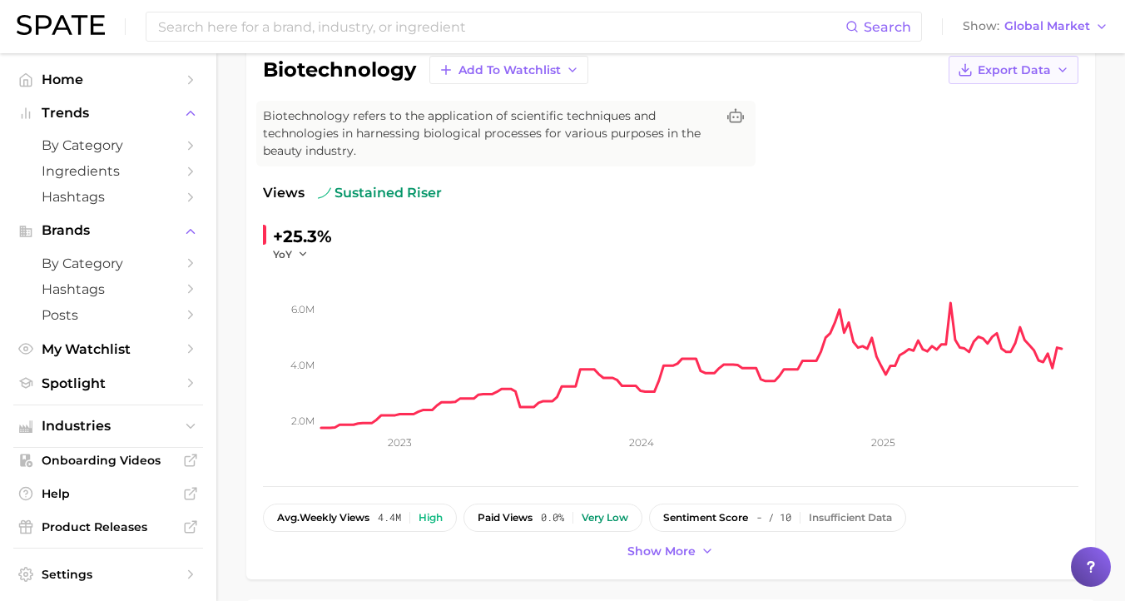
click at [1027, 77] on button "Export Data" at bounding box center [1014, 70] width 130 height 28
click at [990, 130] on span "Time Series Image" at bounding box center [980, 131] width 112 height 14
click at [335, 17] on input at bounding box center [500, 26] width 689 height 28
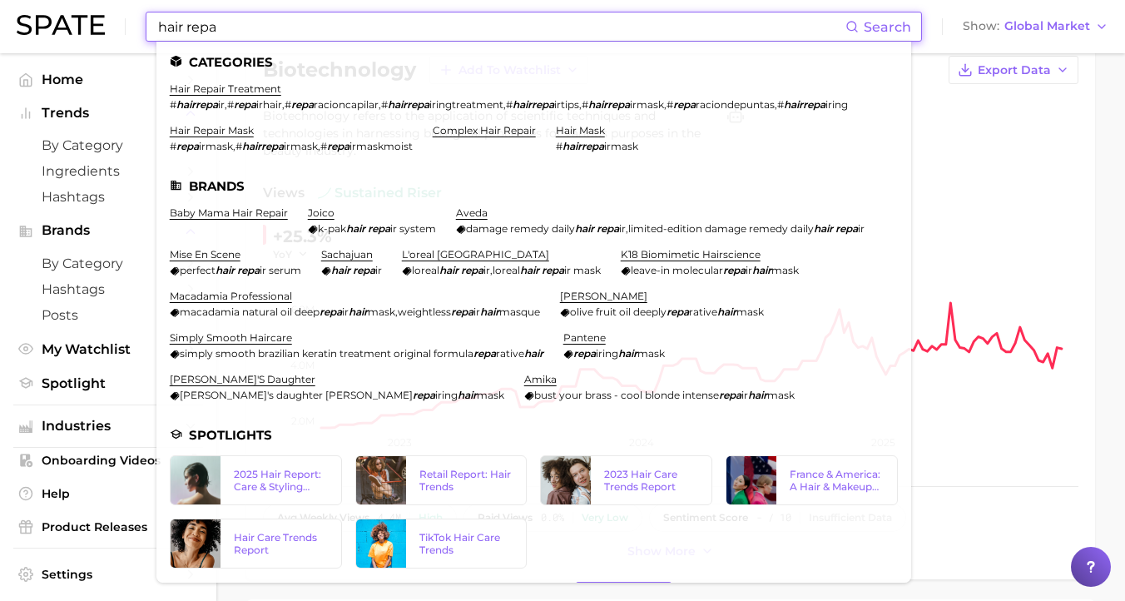
type input "hair repa"
click at [261, 97] on li "hair repair treatment # hairrepa ir , # repa irhair , # repa racioncapilar , # …" at bounding box center [509, 96] width 678 height 28
click at [260, 87] on link "hair repair treatment" at bounding box center [226, 88] width 112 height 12
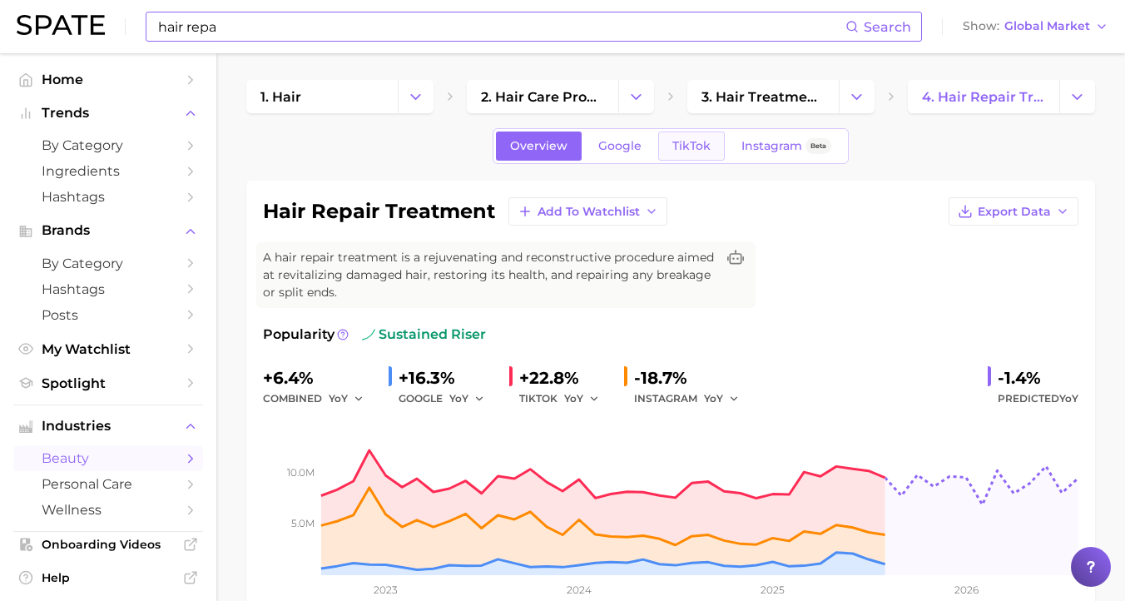
click at [704, 141] on span "TikTok" at bounding box center [691, 146] width 38 height 14
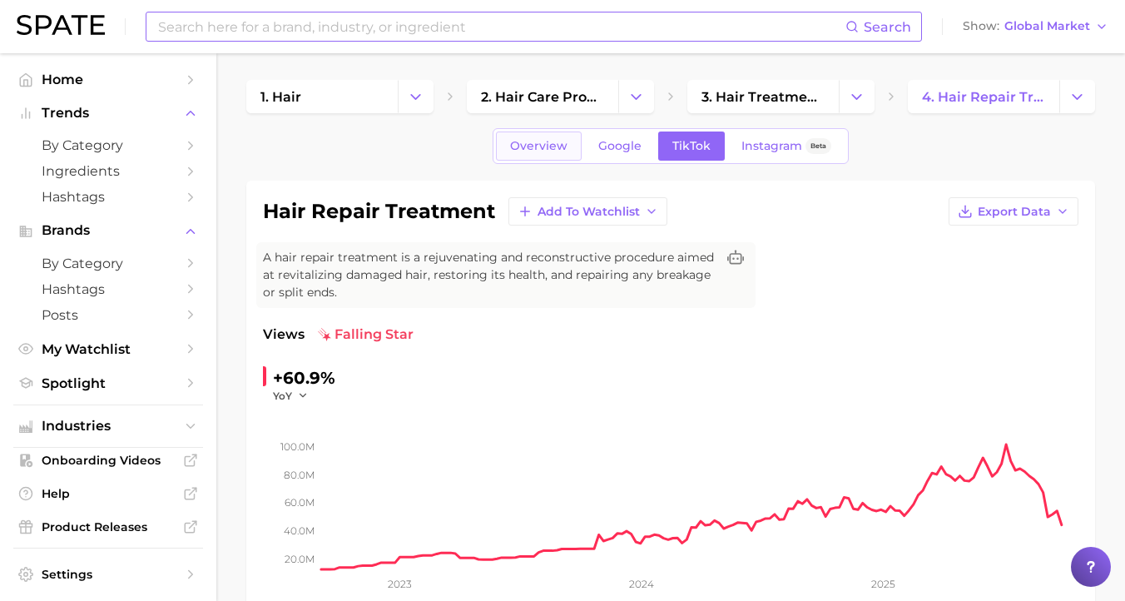
click at [553, 151] on span "Overview" at bounding box center [538, 146] width 57 height 14
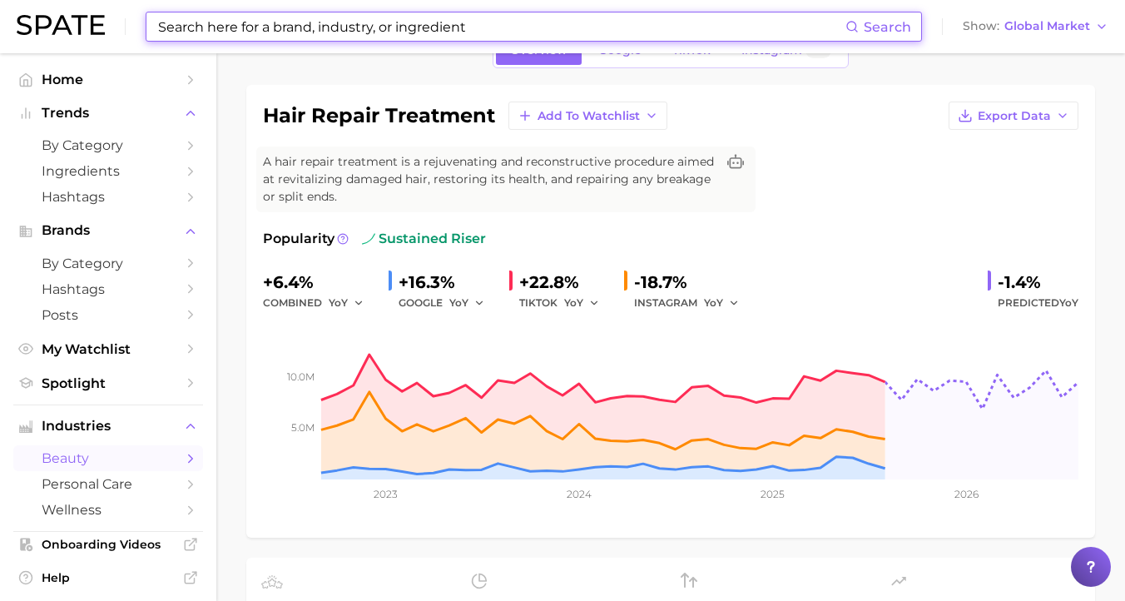
scroll to position [100, 0]
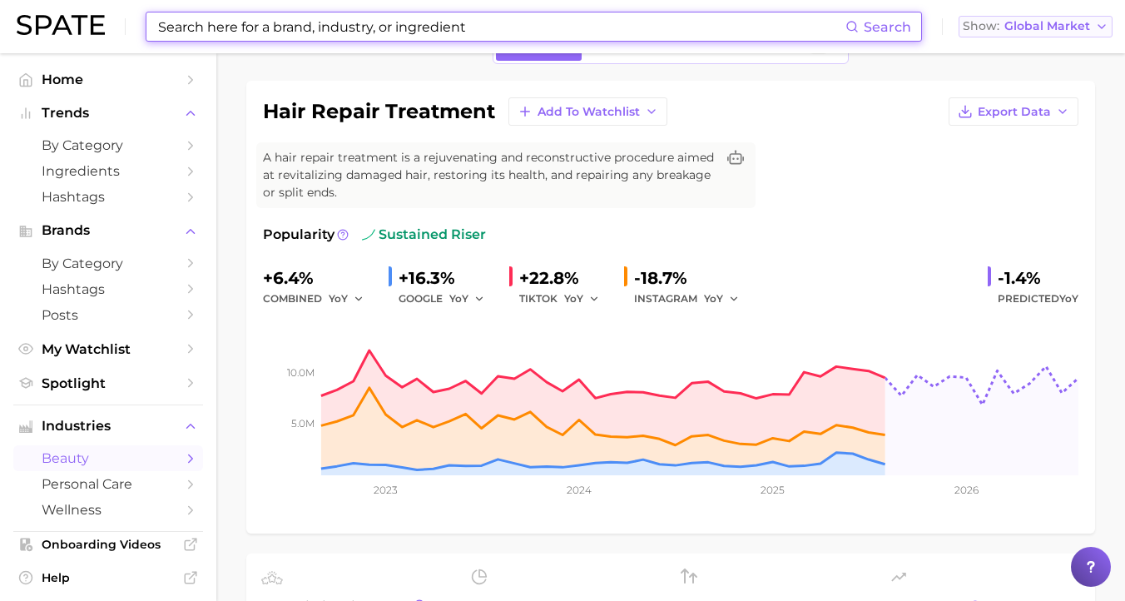
click at [1056, 17] on button "Show Global Market" at bounding box center [1036, 27] width 154 height 22
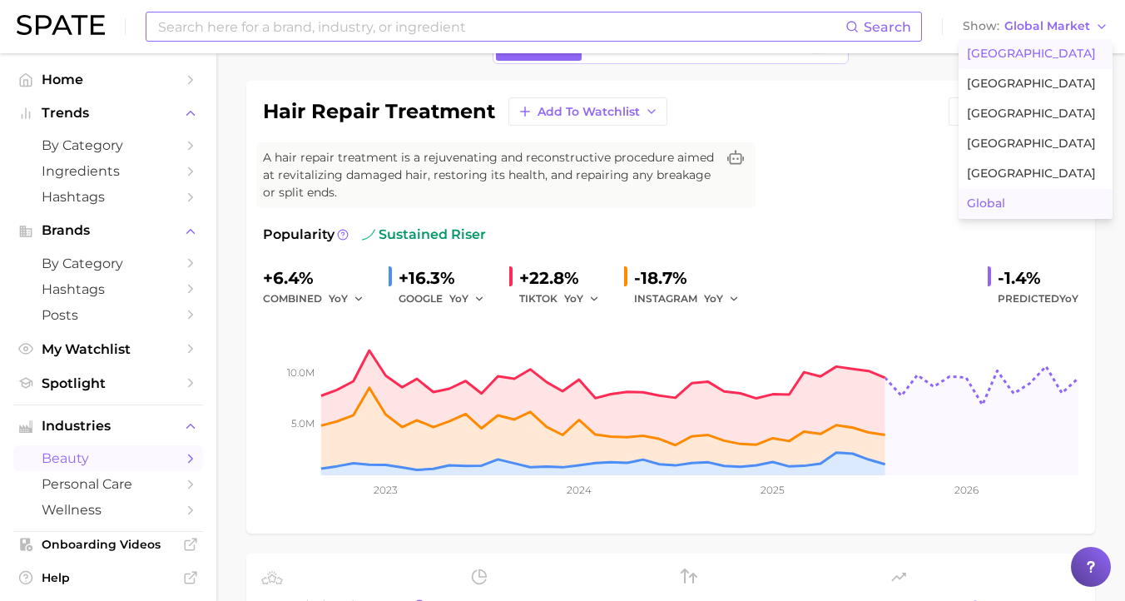
click at [1012, 51] on span "[GEOGRAPHIC_DATA]" at bounding box center [1031, 54] width 129 height 14
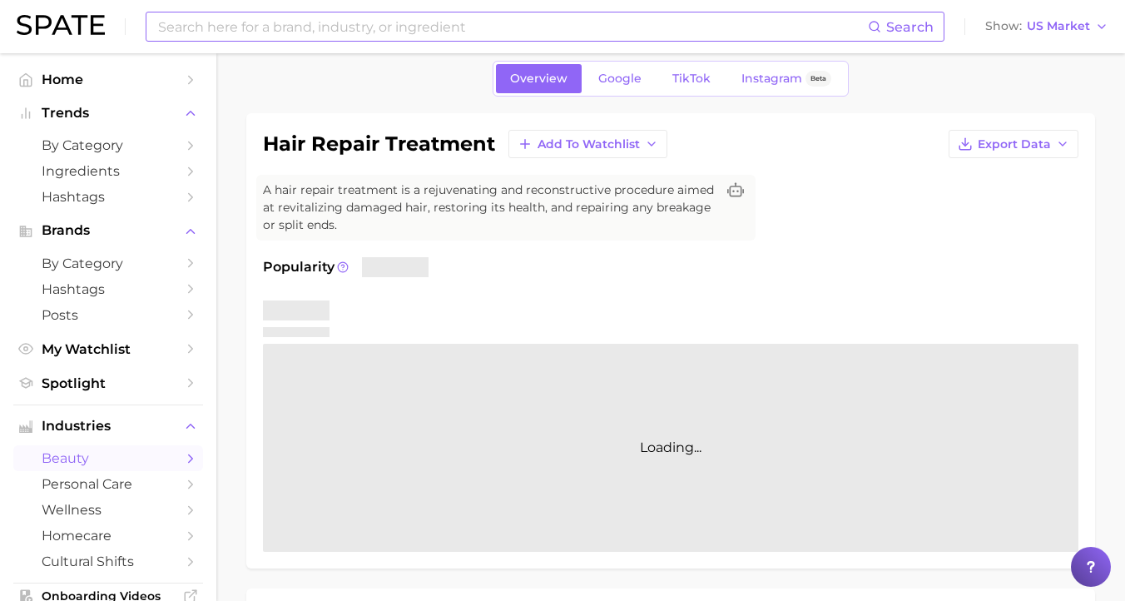
scroll to position [68, 0]
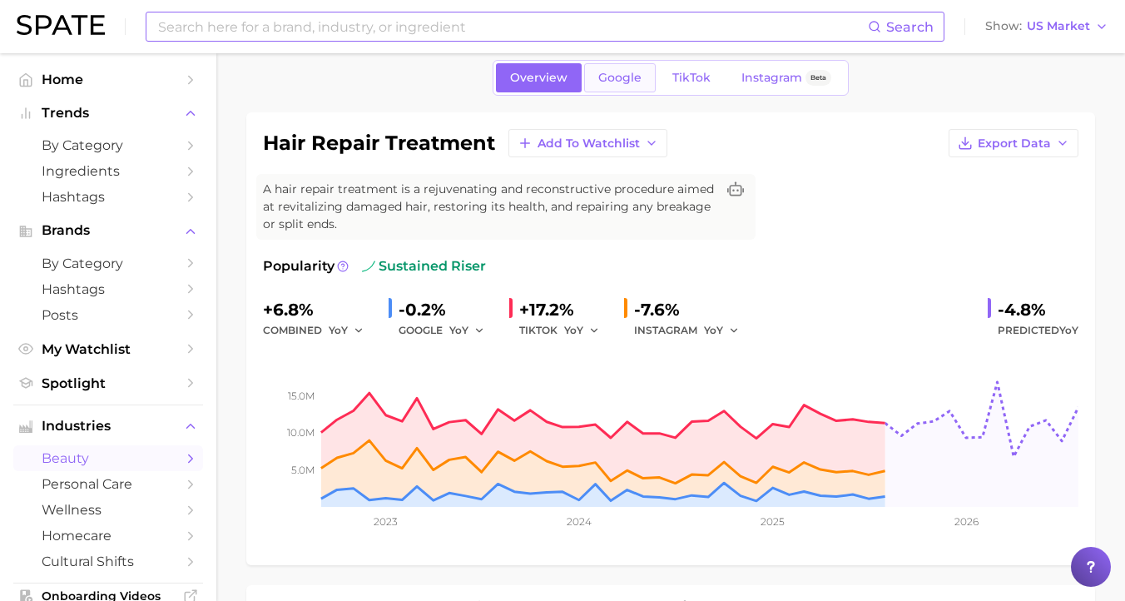
click at [610, 79] on span "Google" at bounding box center [619, 78] width 43 height 14
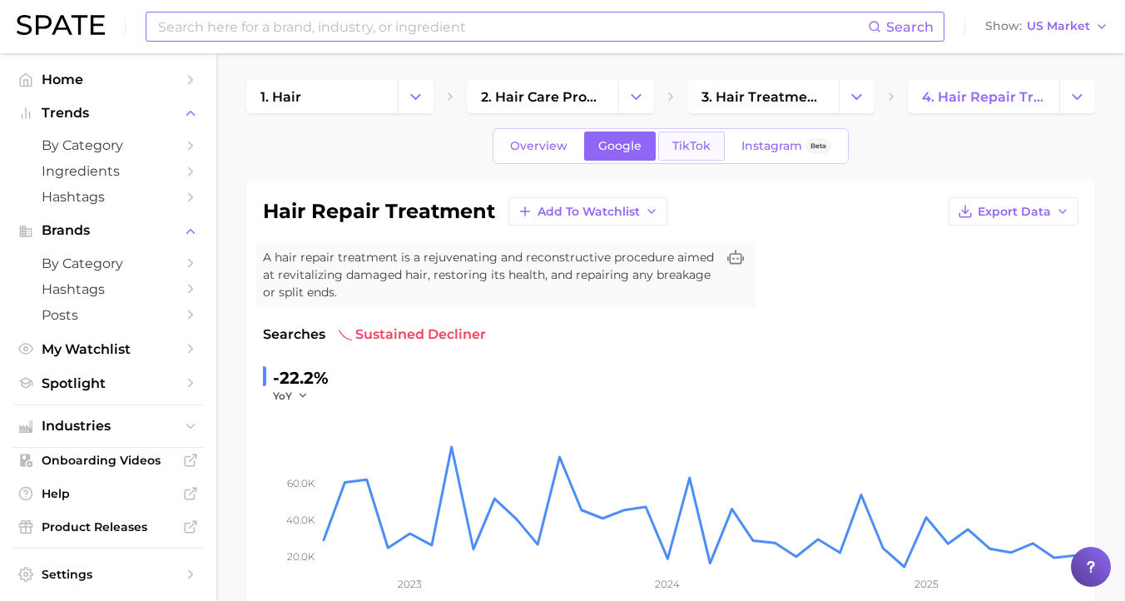
click at [687, 148] on span "TikTok" at bounding box center [691, 146] width 38 height 14
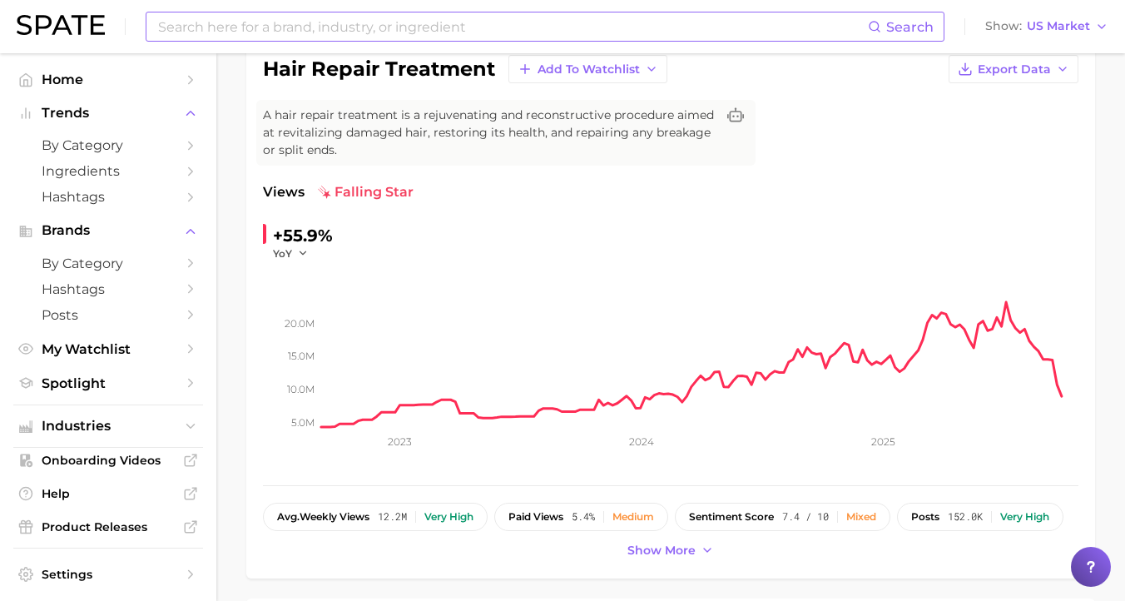
scroll to position [138, 0]
